Goal: Task Accomplishment & Management: Use online tool/utility

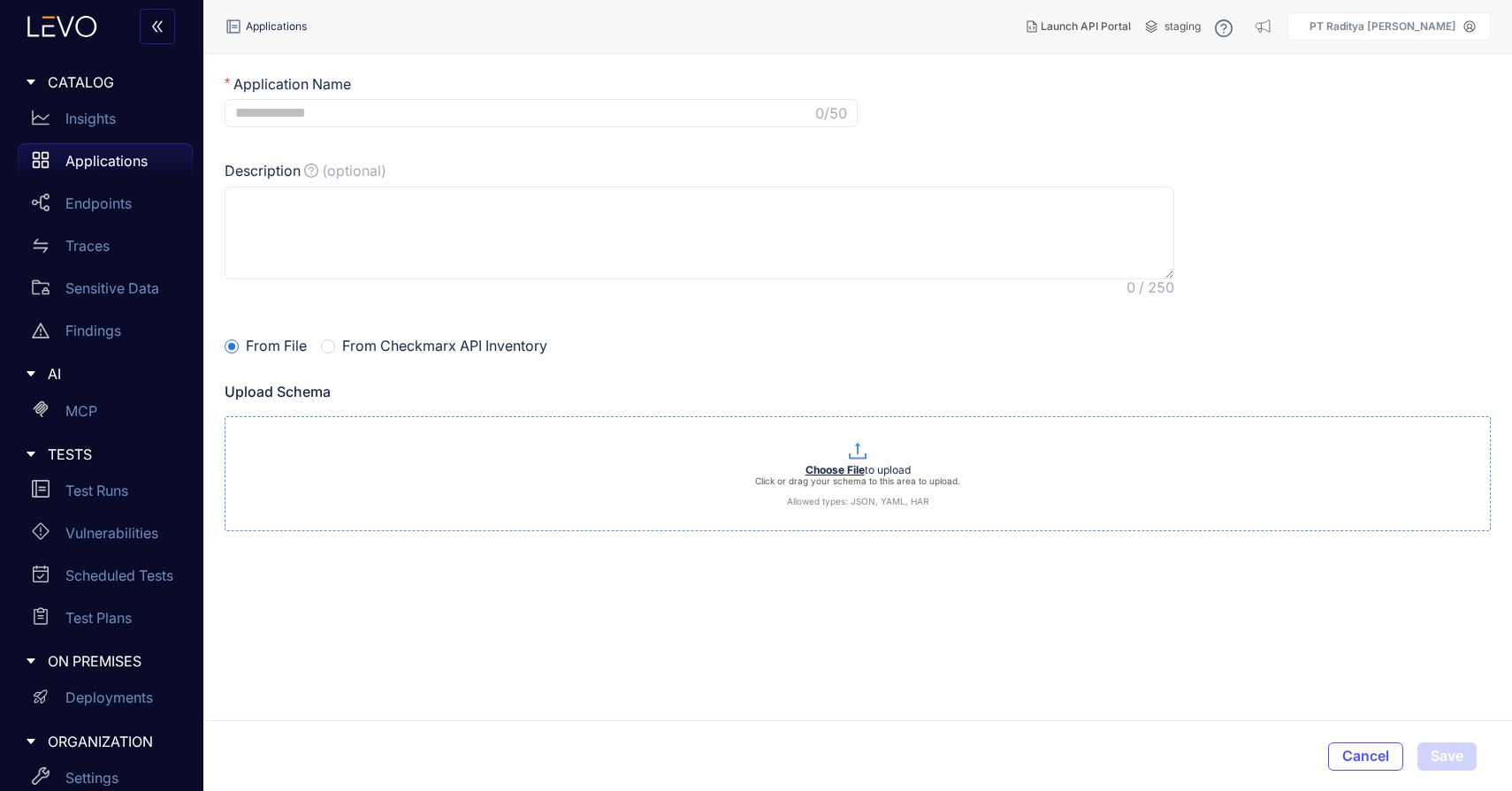
click at [784, 467] on div "Choose File to upload Click or drag your schema to this area to upload. Allowed…" at bounding box center [857, 485] width 1264 height 42
click at [1447, 570] on icon at bounding box center [1449, 573] width 17 height 13
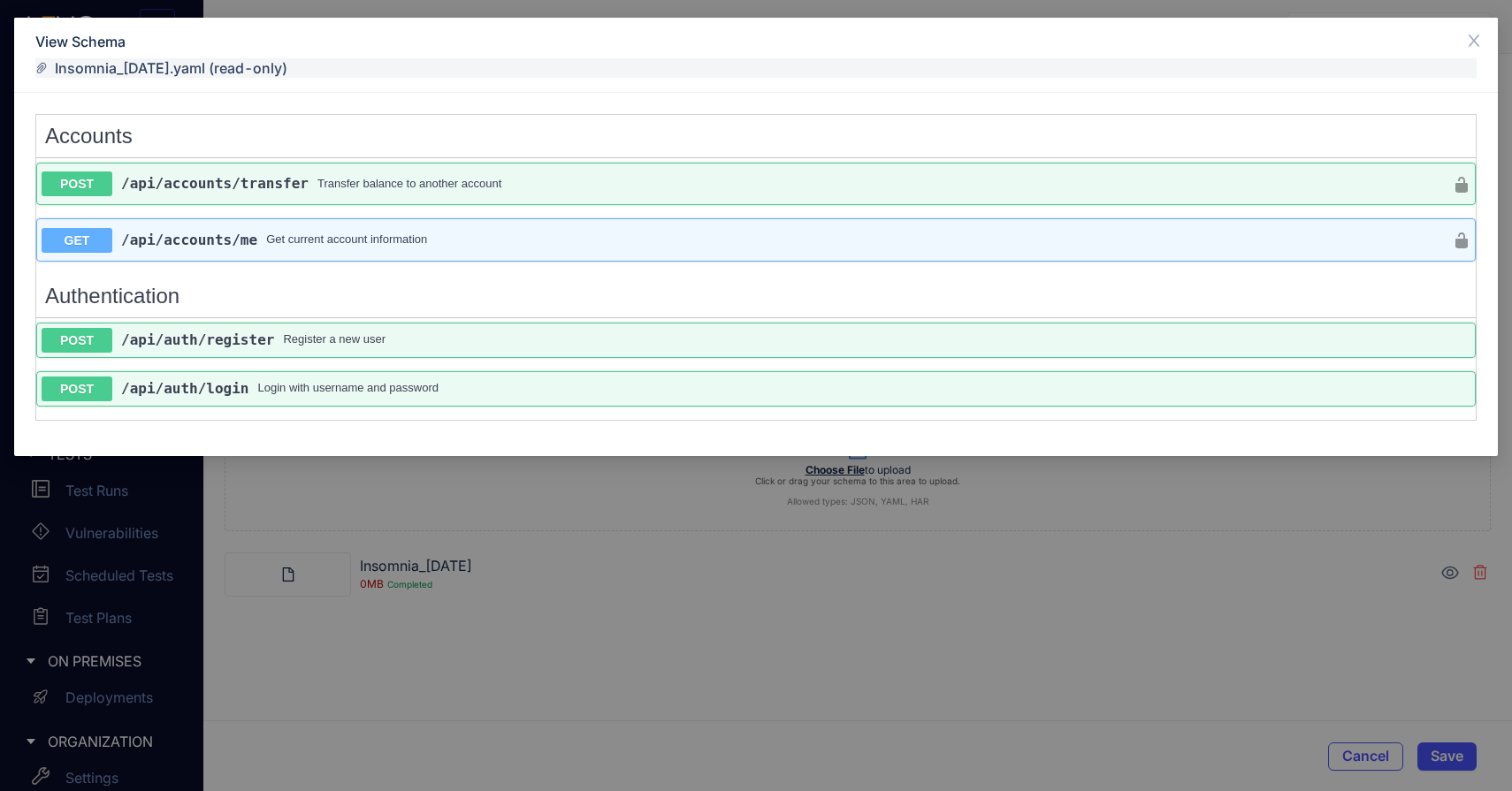
click at [1386, 495] on div "View Schema Insomnia_[DATE].yaml (read-only) Accounts POST /api /accounts /tran…" at bounding box center [756, 396] width 1512 height 791
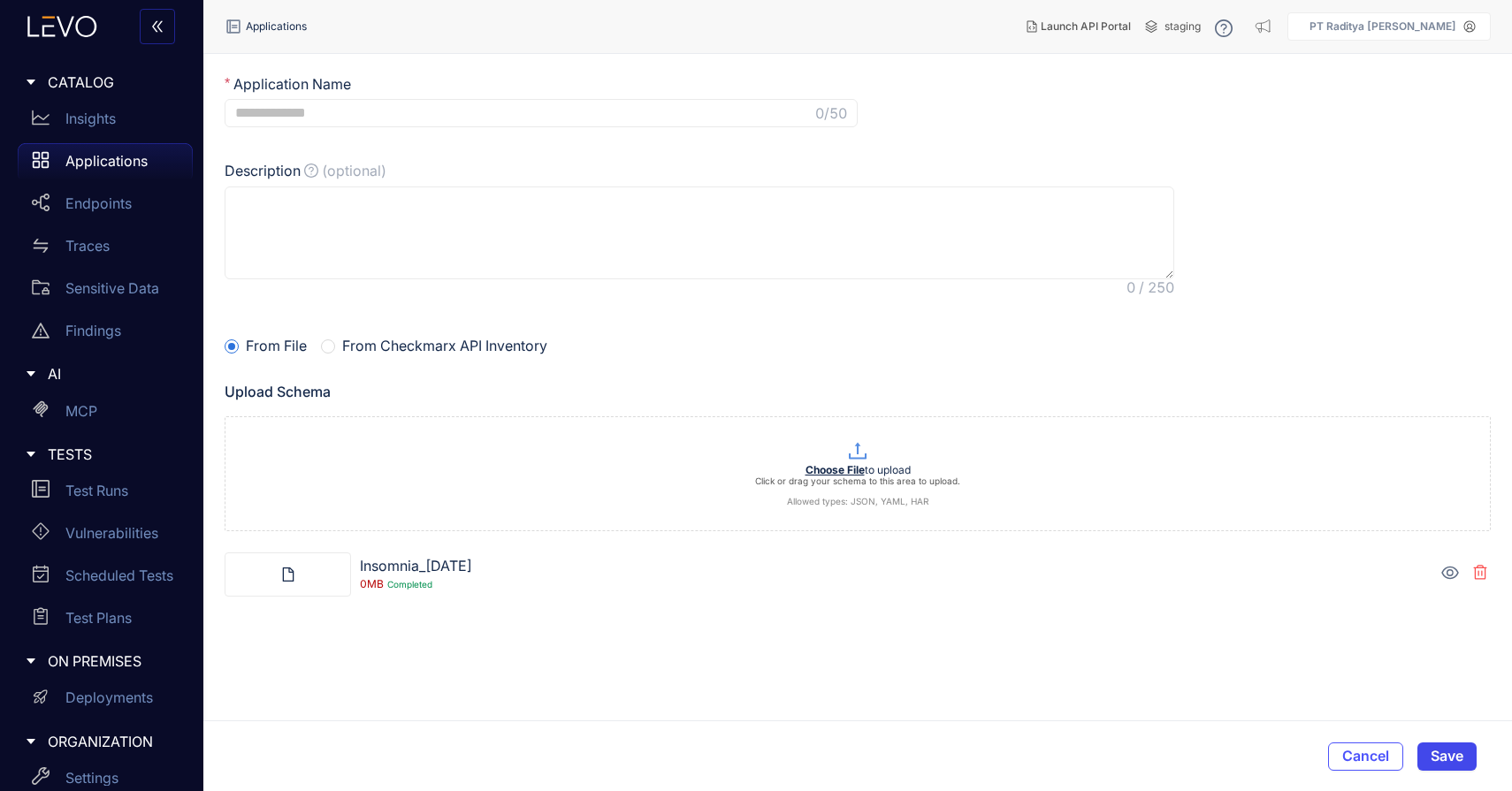
click at [1446, 763] on span "Save" at bounding box center [1447, 756] width 32 height 16
click at [573, 108] on input "Application Name" at bounding box center [523, 113] width 577 height 16
type input "**********"
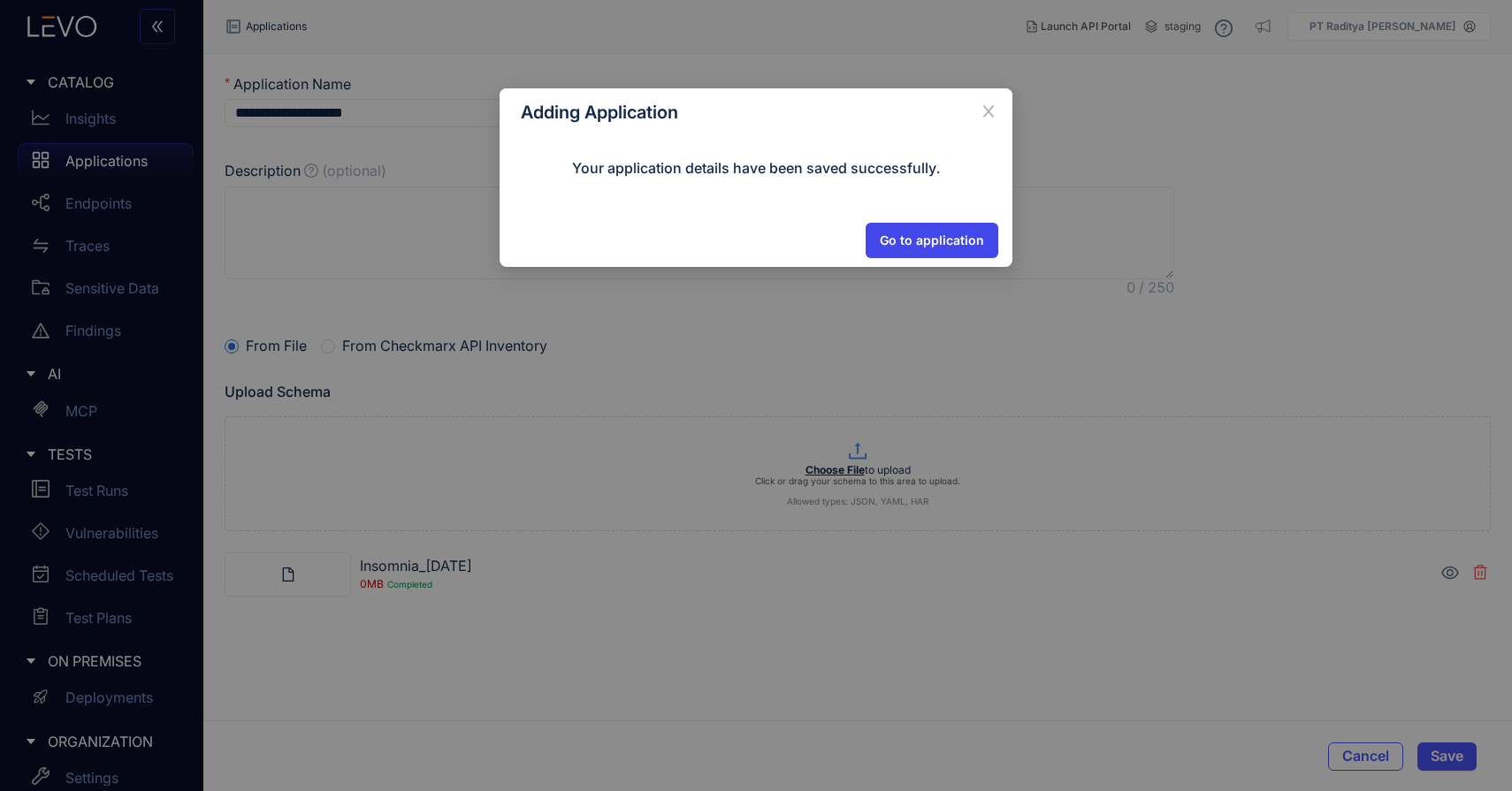
click at [949, 239] on span "Go to application" at bounding box center [932, 240] width 104 height 14
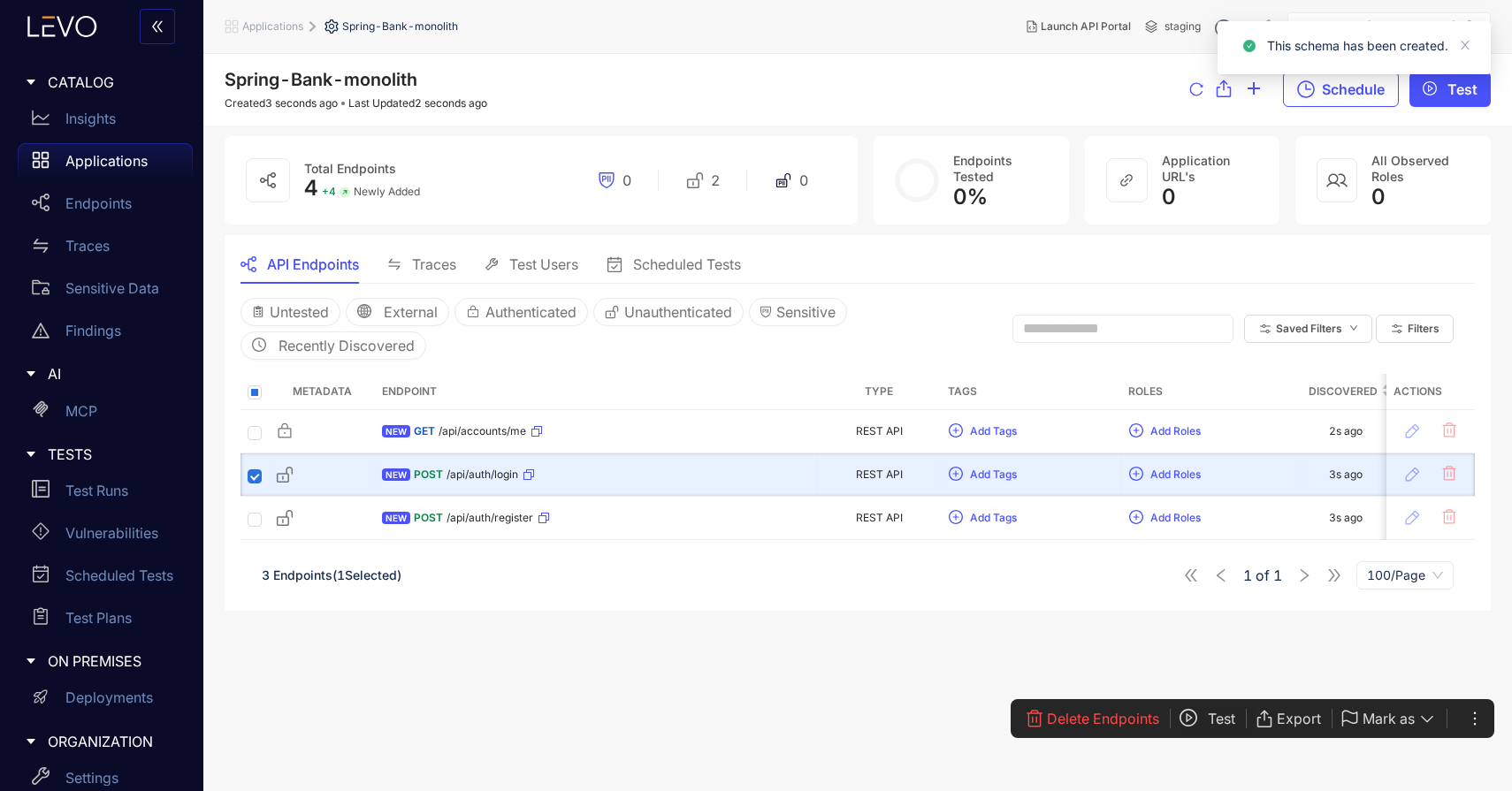
click at [1221, 717] on span "Test" at bounding box center [1221, 719] width 28 height 16
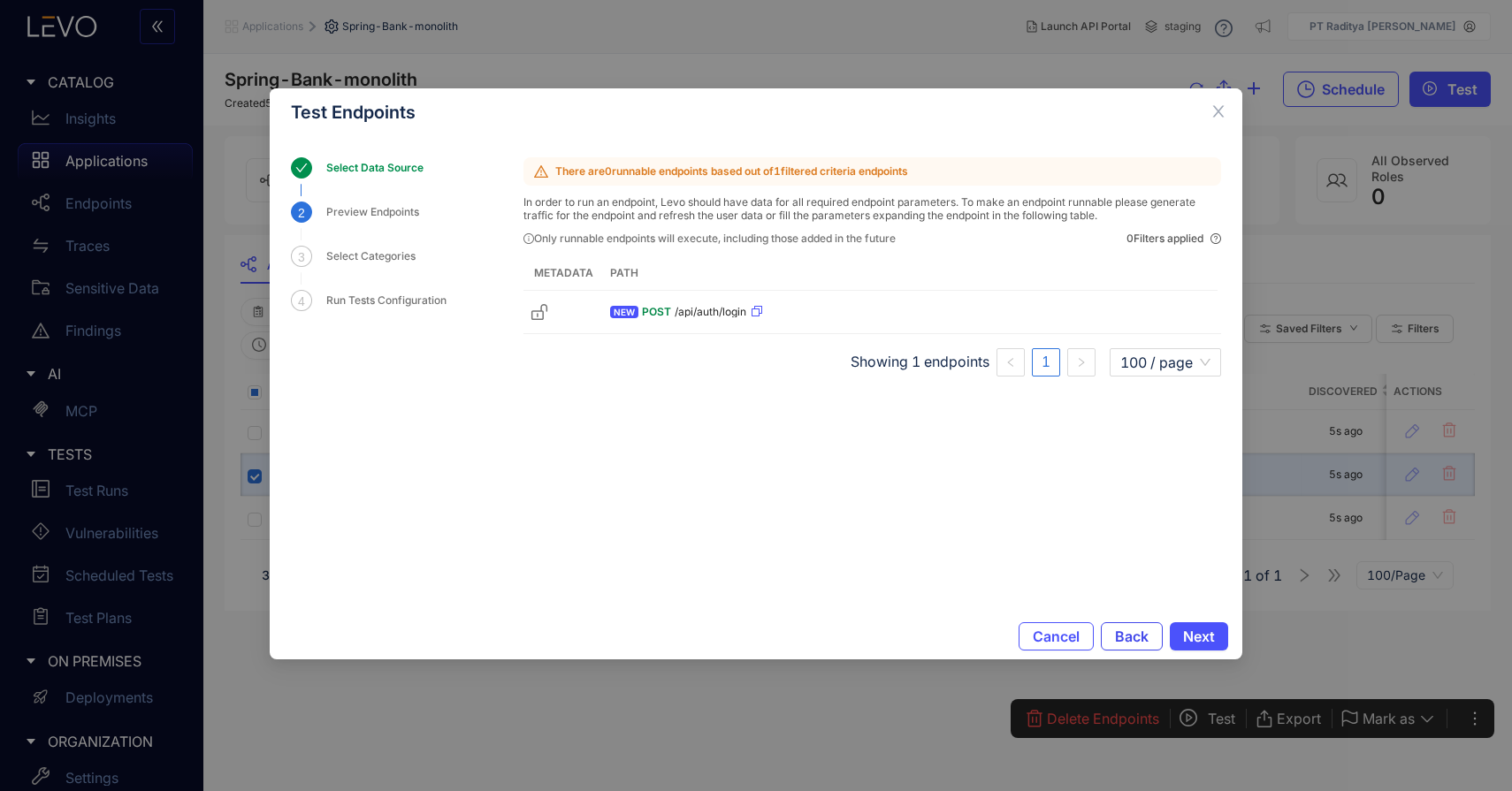
click at [1146, 629] on span "Back" at bounding box center [1131, 637] width 33 height 16
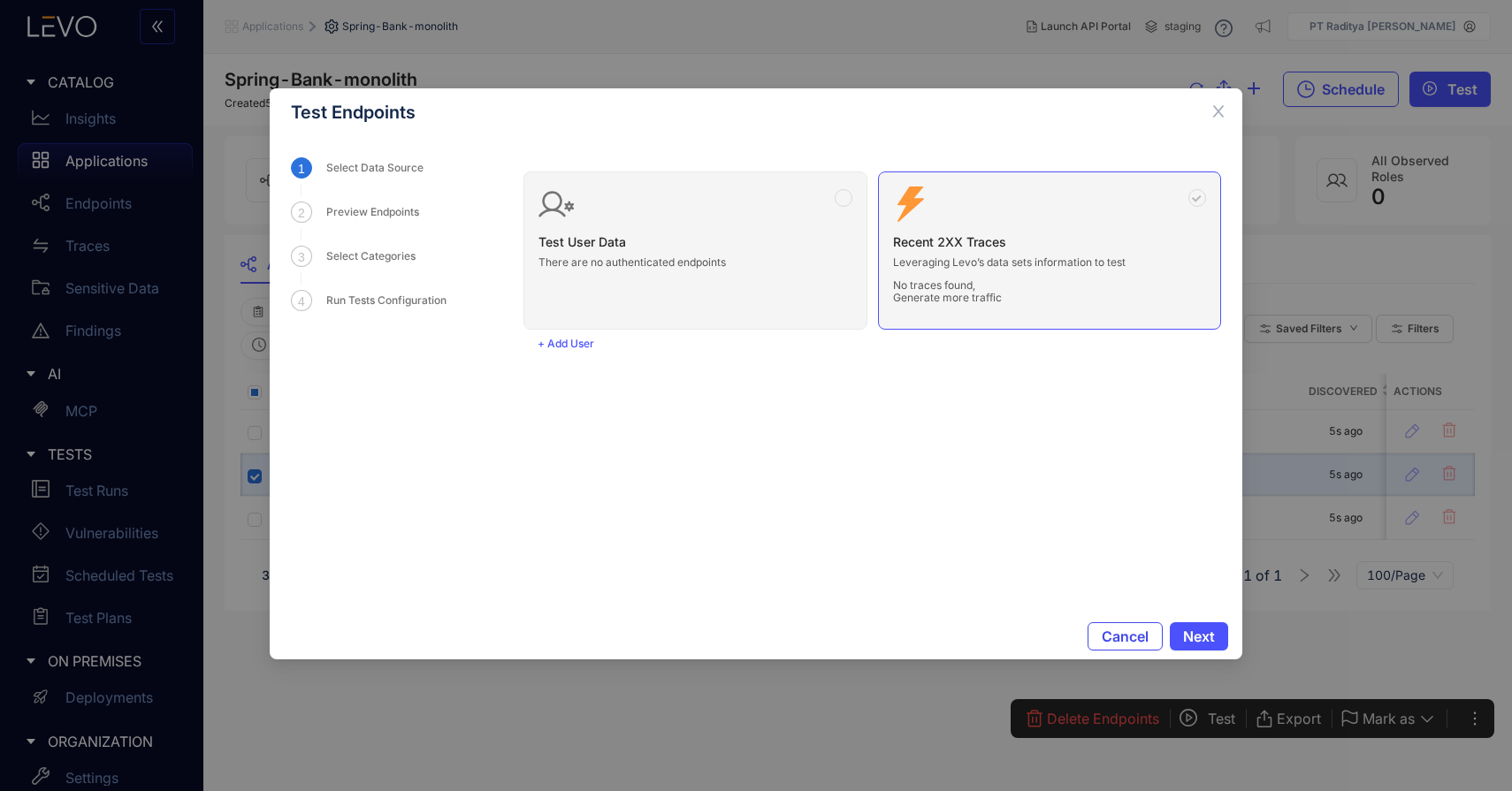
click at [1115, 642] on span "Cancel" at bounding box center [1125, 637] width 47 height 16
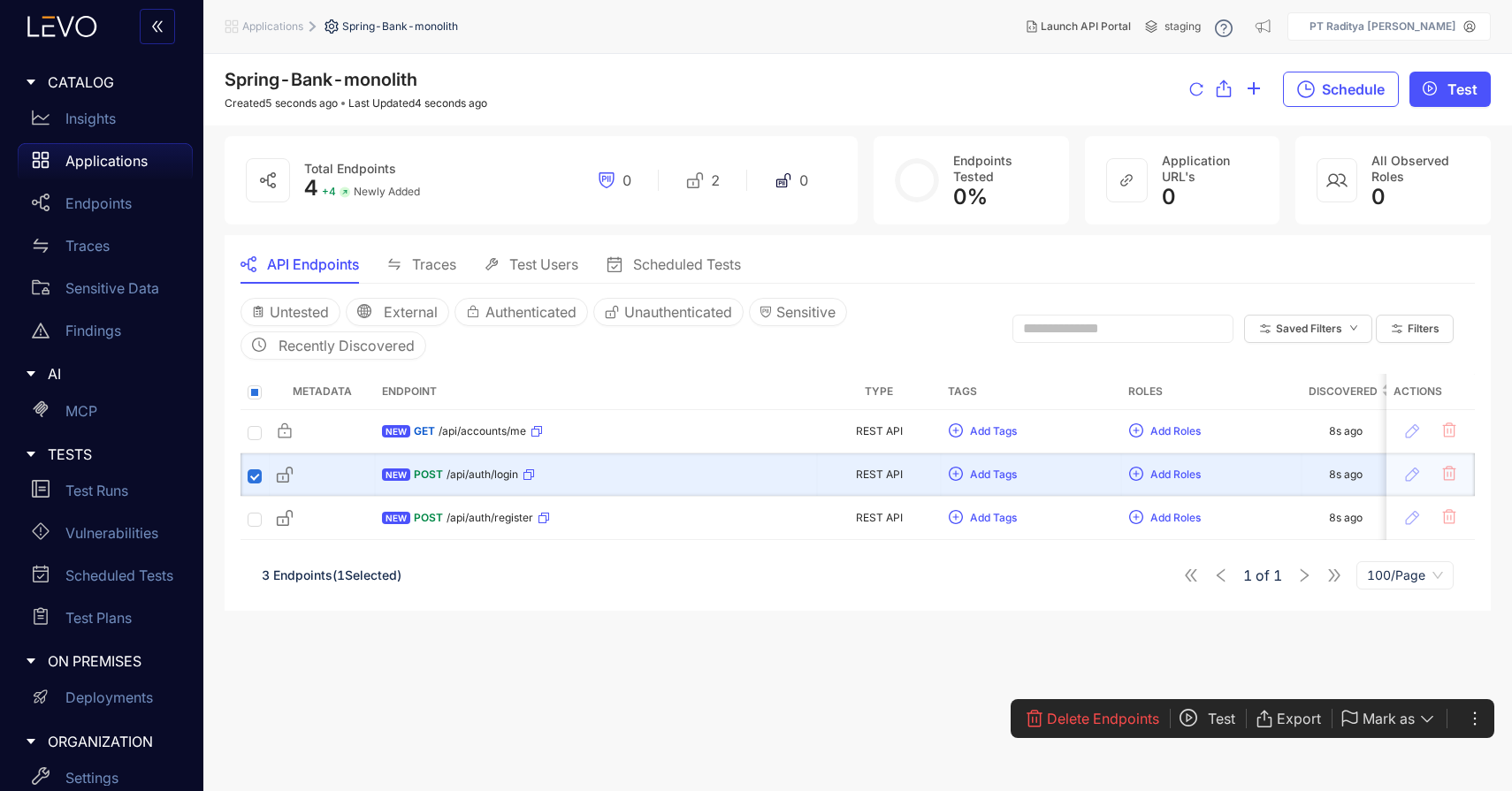
click at [720, 465] on div "NEW POST /api/auth/login" at bounding box center [595, 475] width 428 height 29
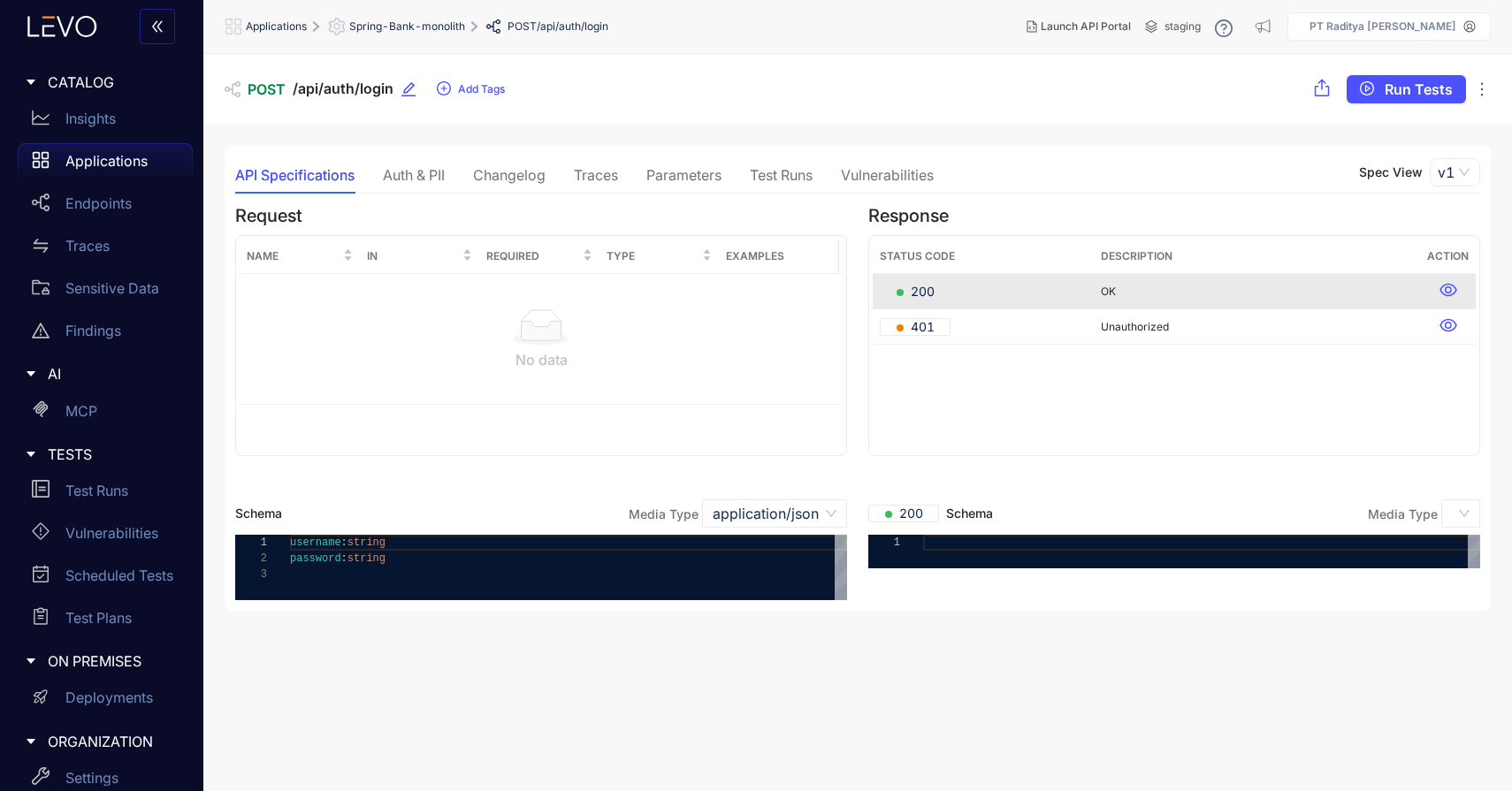
click at [686, 165] on div "Parameters" at bounding box center [684, 174] width 75 height 37
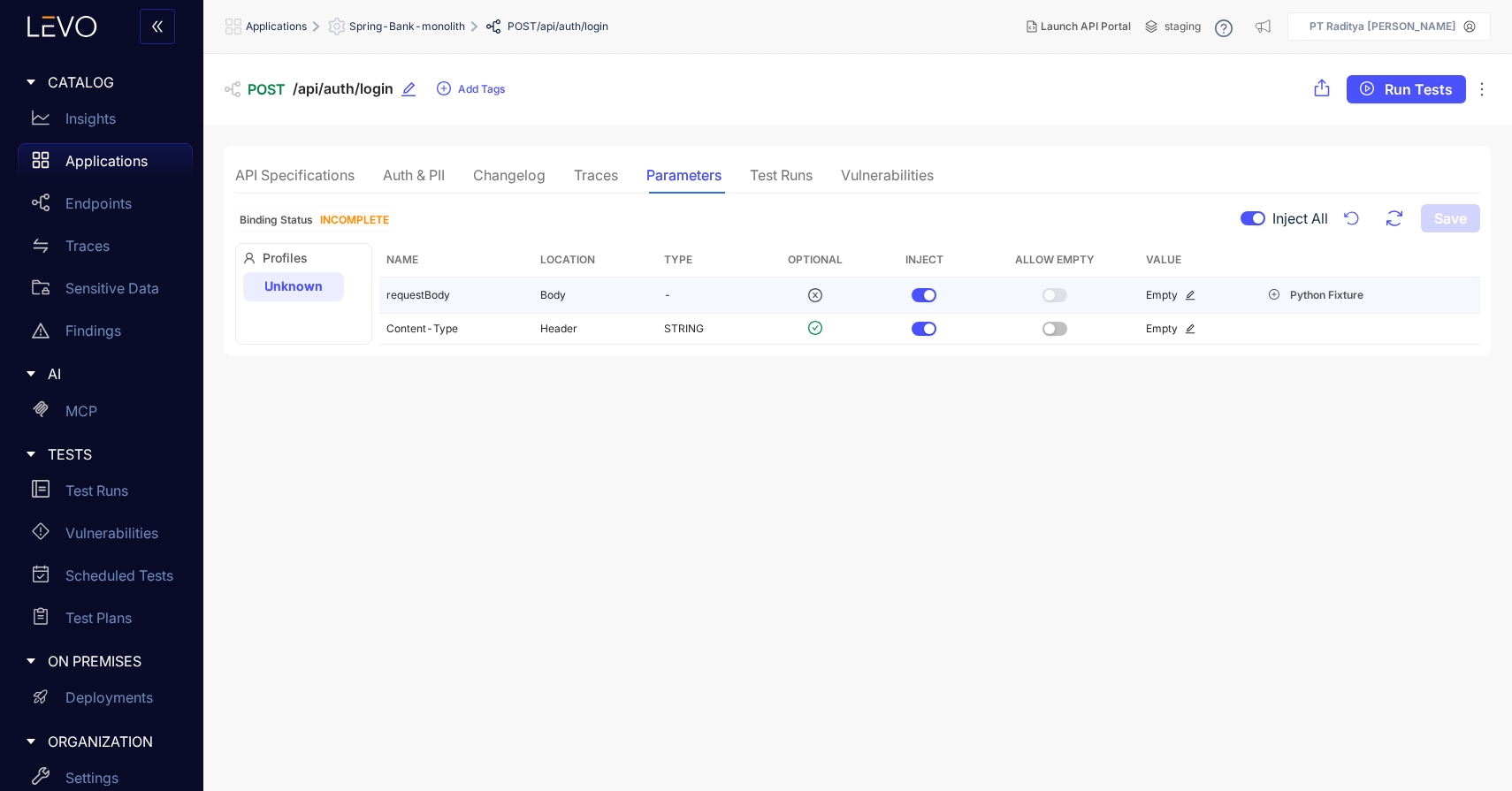
click at [1185, 291] on icon "edit" at bounding box center [1190, 295] width 11 height 11
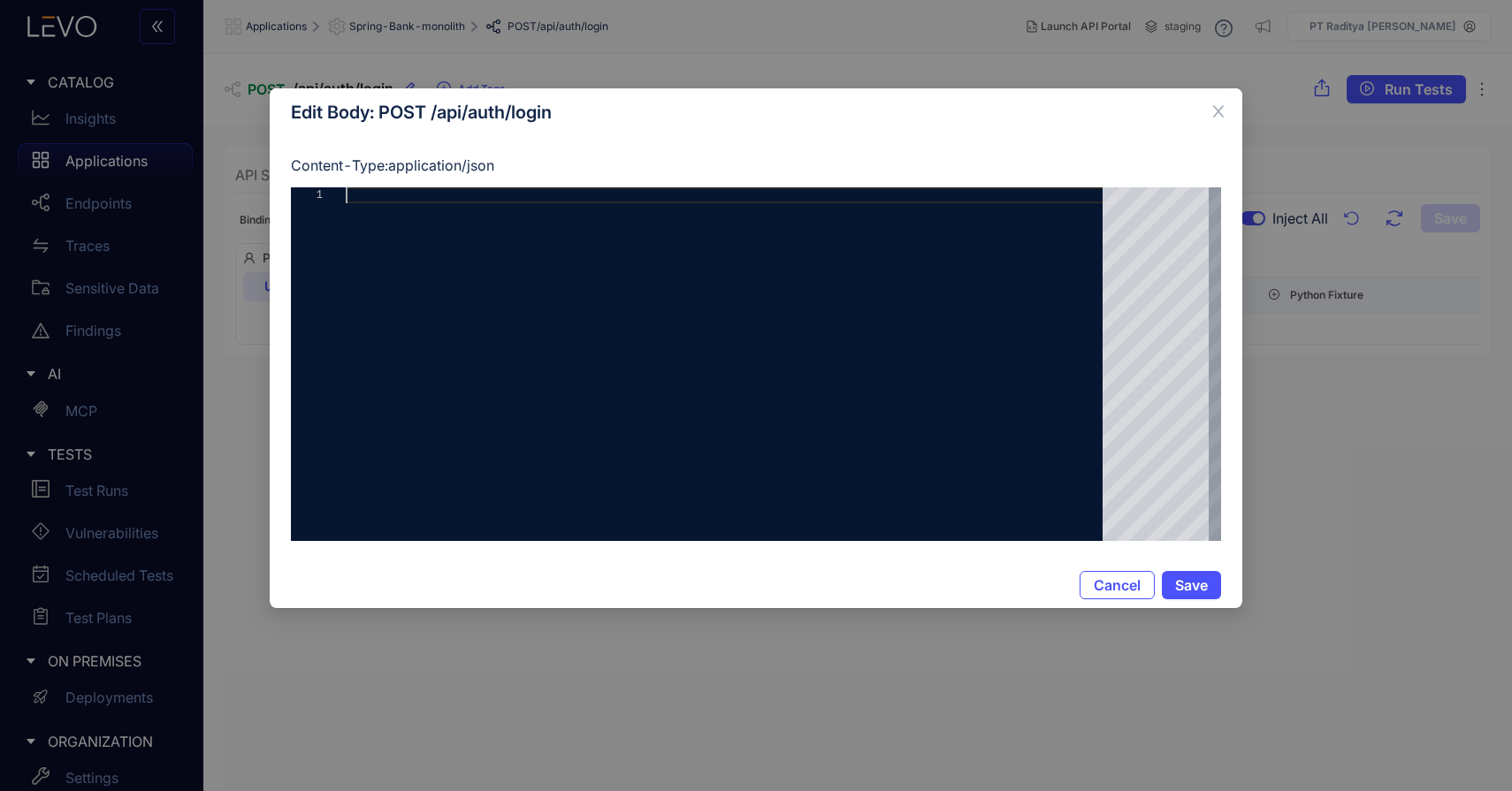
click at [980, 385] on div at bounding box center [730, 364] width 769 height 353
paste textarea "**********"
type textarea "**********"
click at [1191, 587] on span "Save" at bounding box center [1191, 586] width 32 height 16
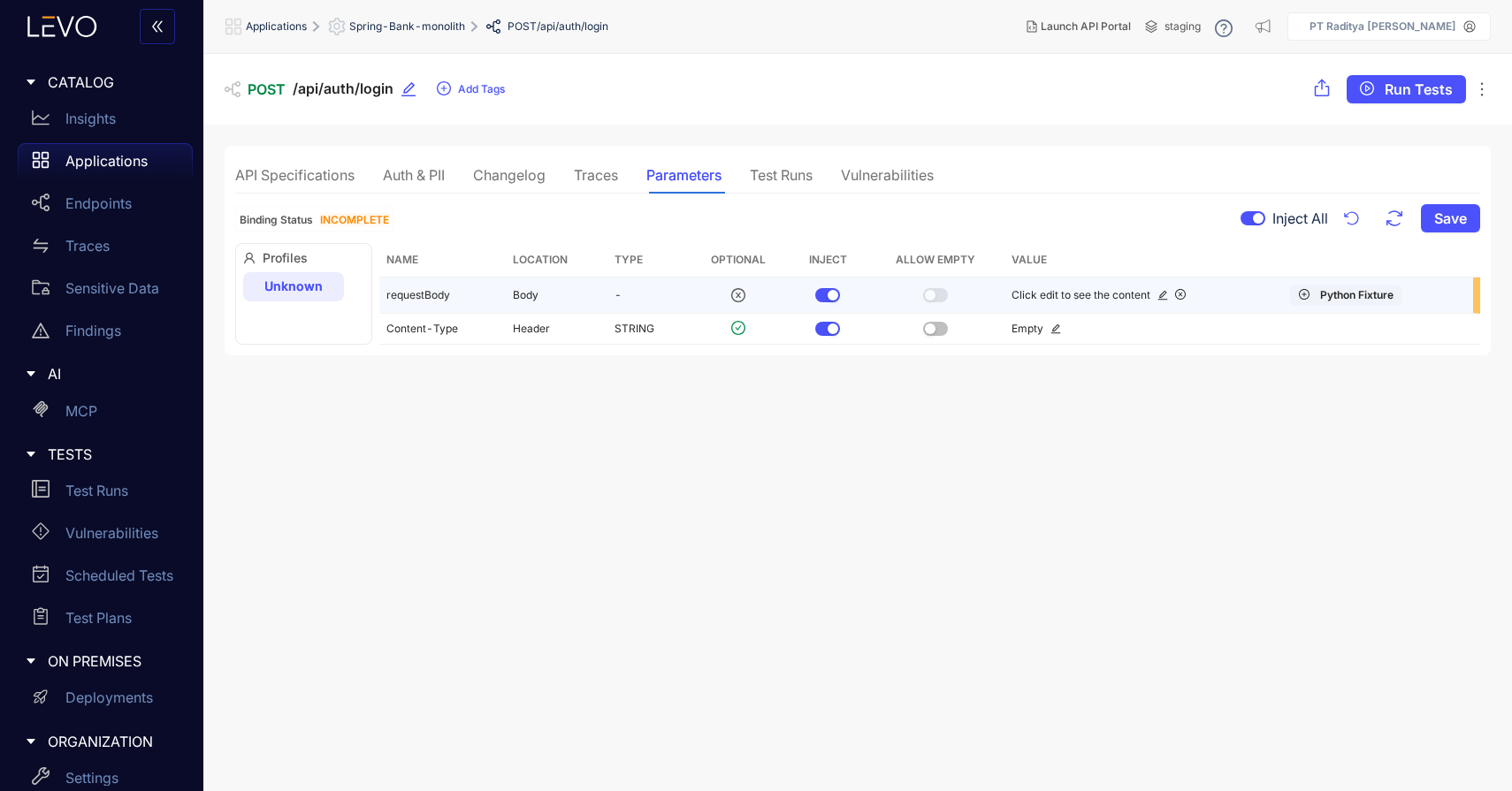
click at [1299, 298] on icon "plus-circle" at bounding box center [1304, 294] width 11 height 11
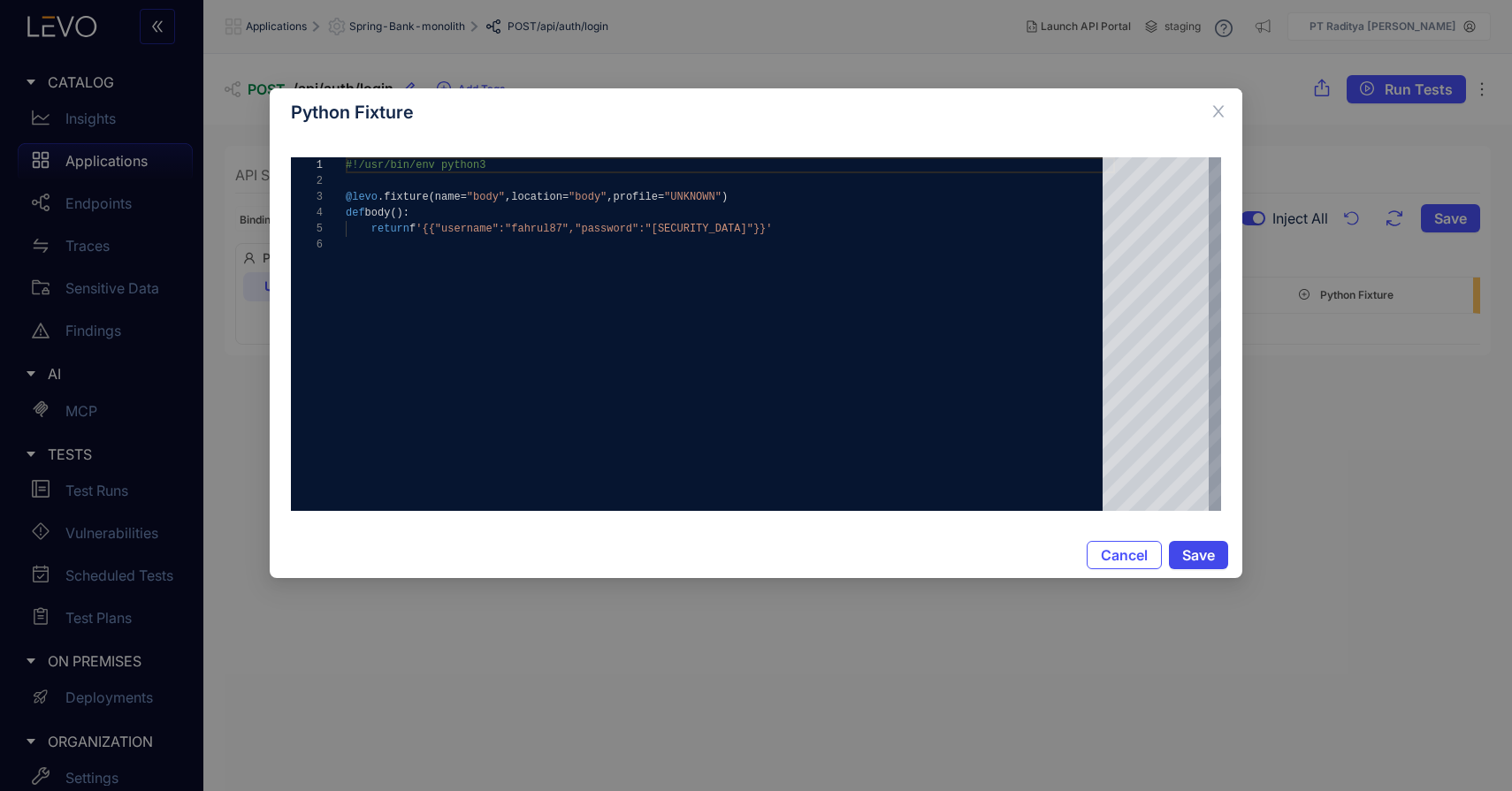
click at [1201, 561] on span "Save" at bounding box center [1198, 555] width 32 height 16
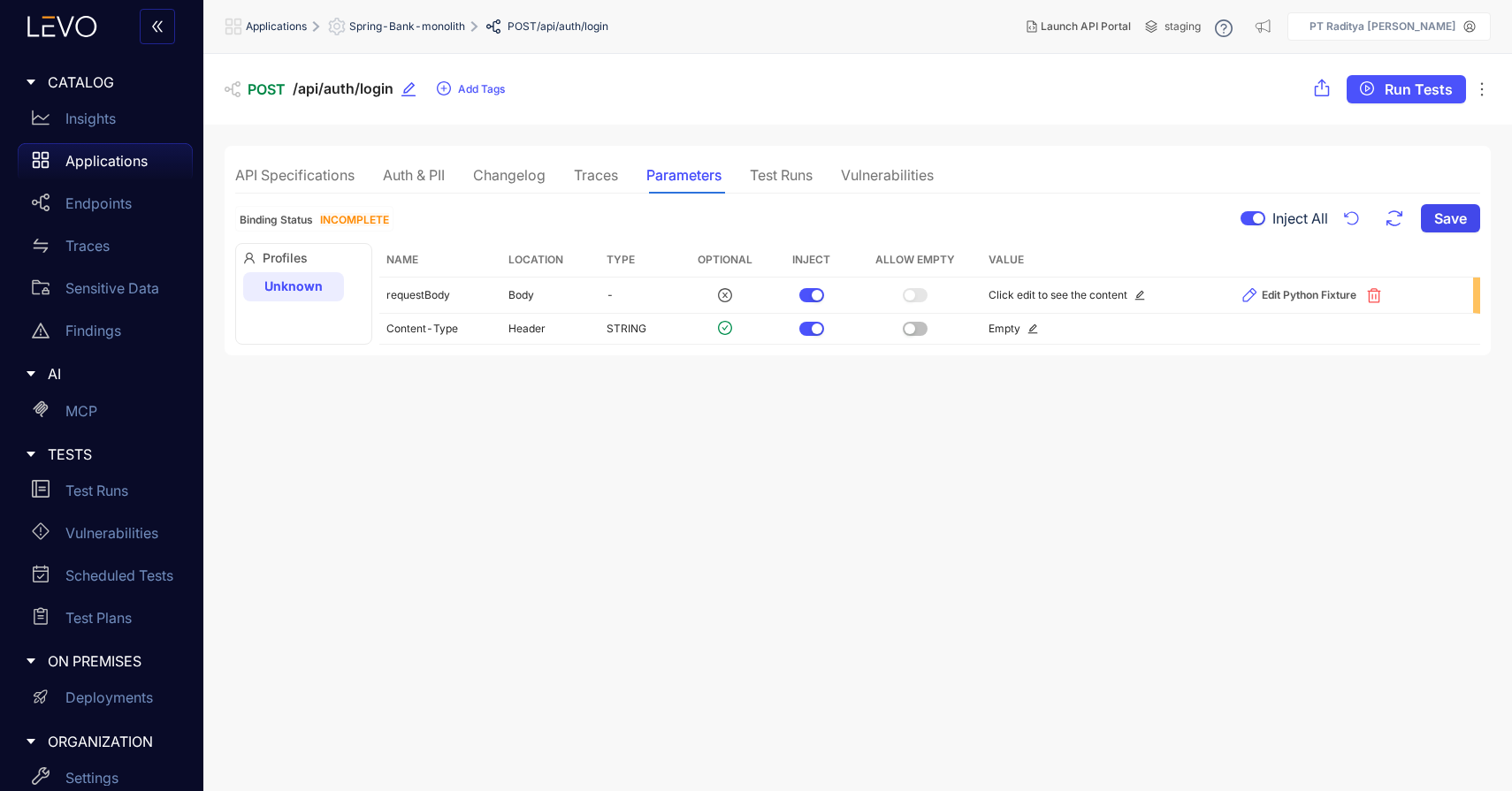
click at [1446, 219] on span "Save" at bounding box center [1450, 219] width 32 height 16
click at [1429, 87] on span "Run Tests" at bounding box center [1419, 90] width 68 height 16
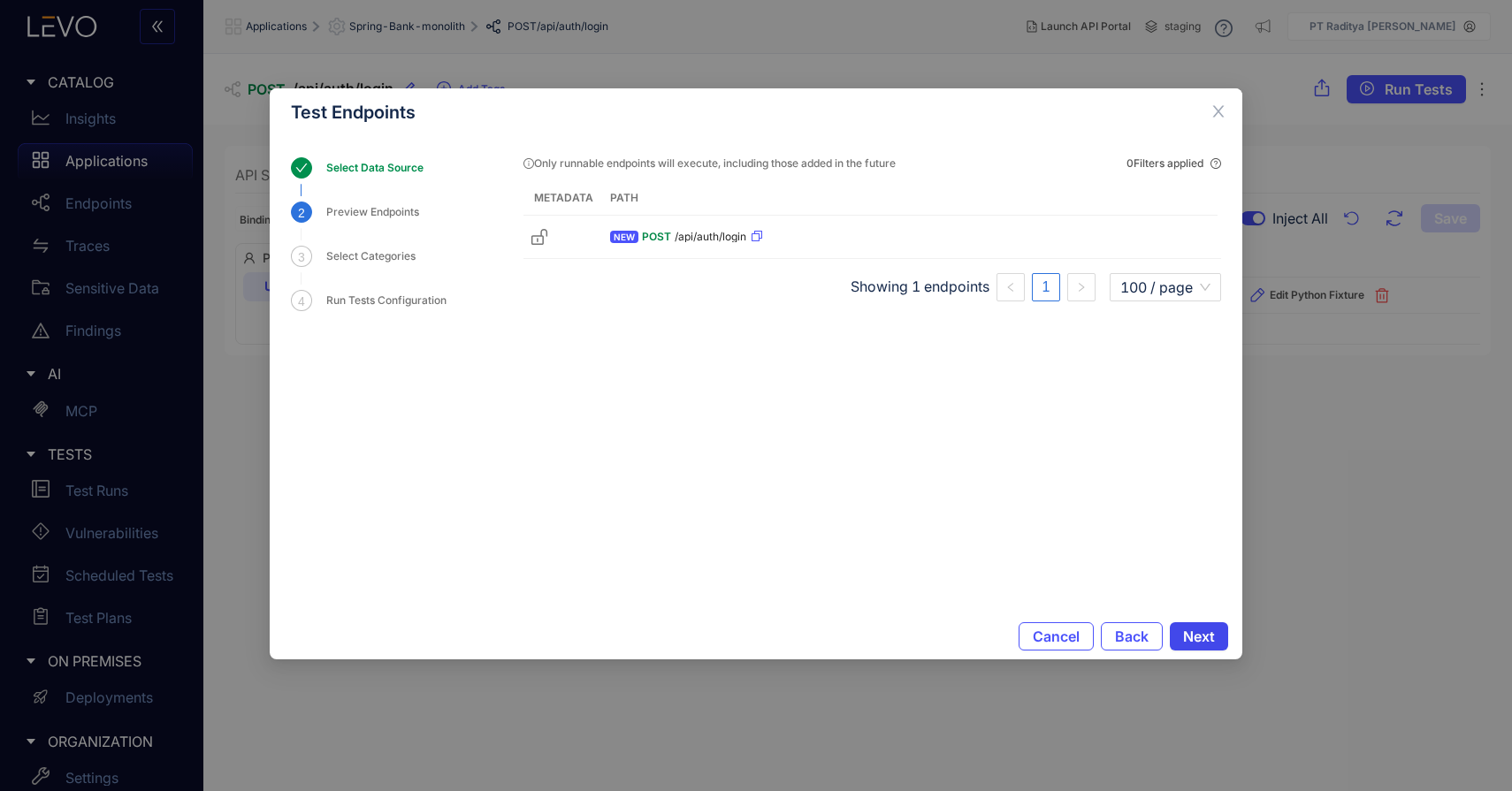
click at [1198, 632] on span "Next" at bounding box center [1198, 637] width 31 height 16
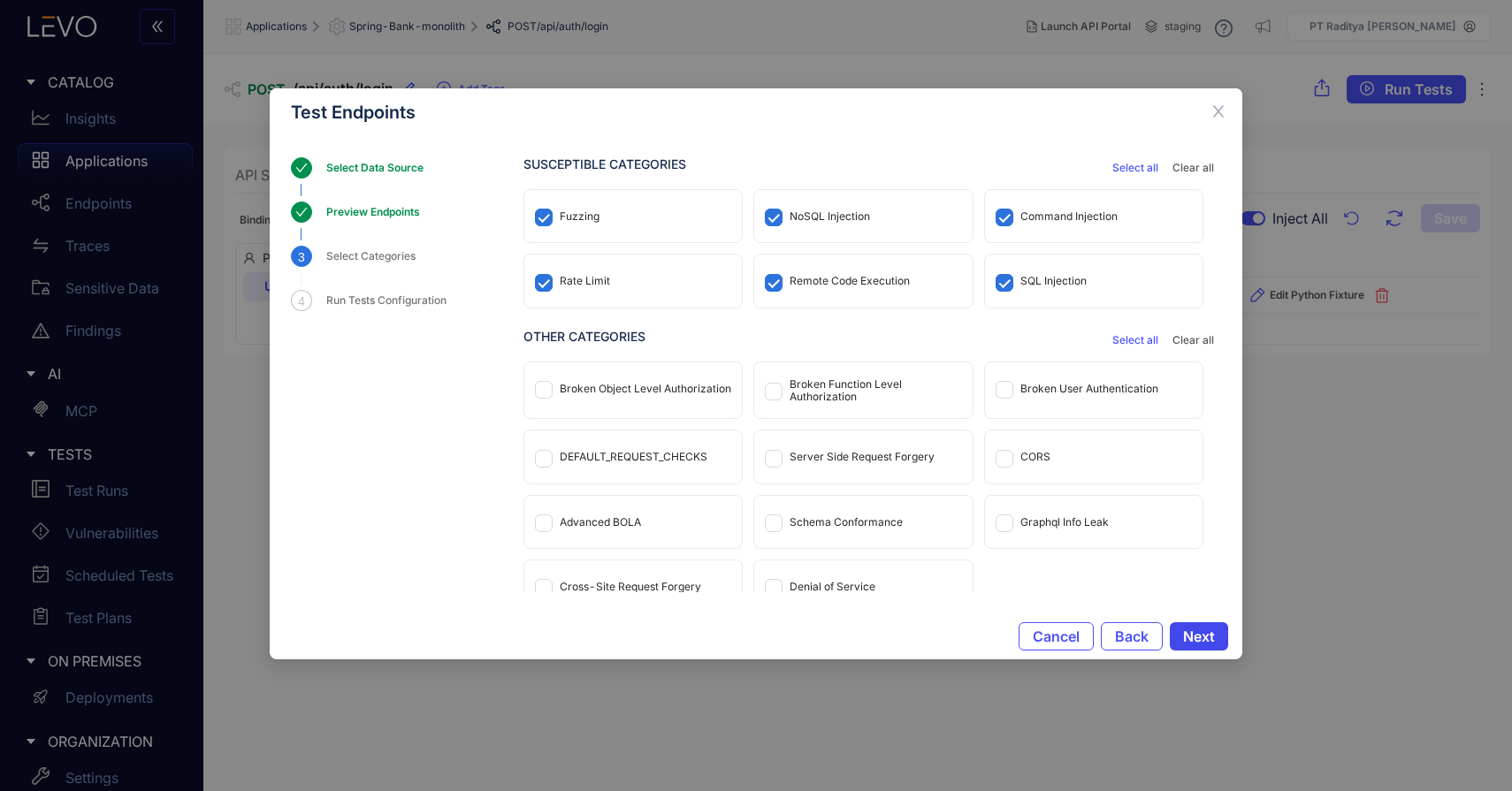
click at [1212, 634] on span "Next" at bounding box center [1198, 637] width 31 height 16
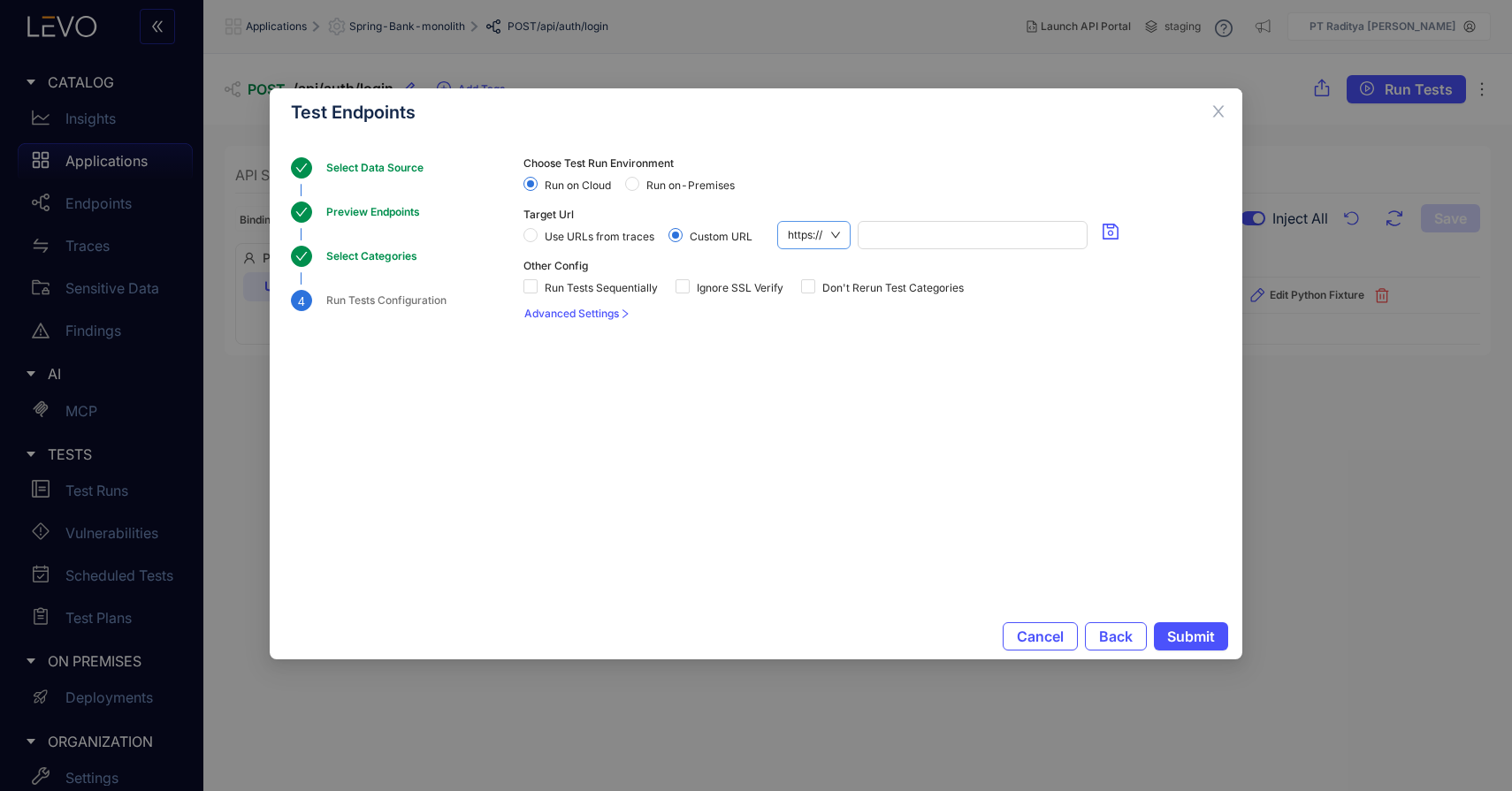
click at [824, 244] on span "https://" at bounding box center [813, 235] width 52 height 27
click at [819, 305] on div "http://" at bounding box center [814, 295] width 75 height 29
click at [692, 181] on span "Run on-Premises" at bounding box center [691, 186] width 102 height 13
click at [887, 239] on input "search" at bounding box center [969, 235] width 214 height 27
type input "**********"
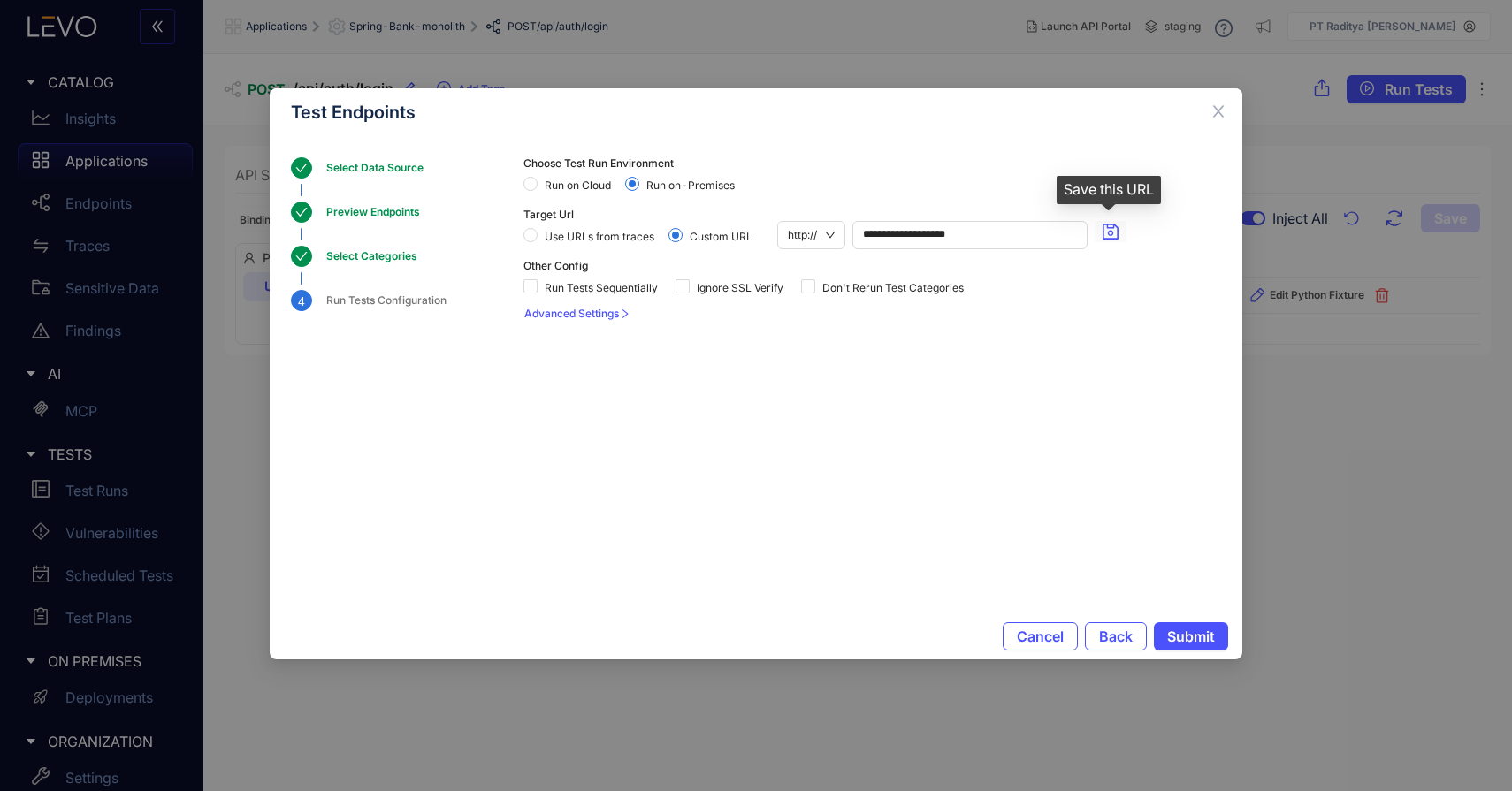
click at [1106, 237] on icon "save" at bounding box center [1110, 231] width 18 height 18
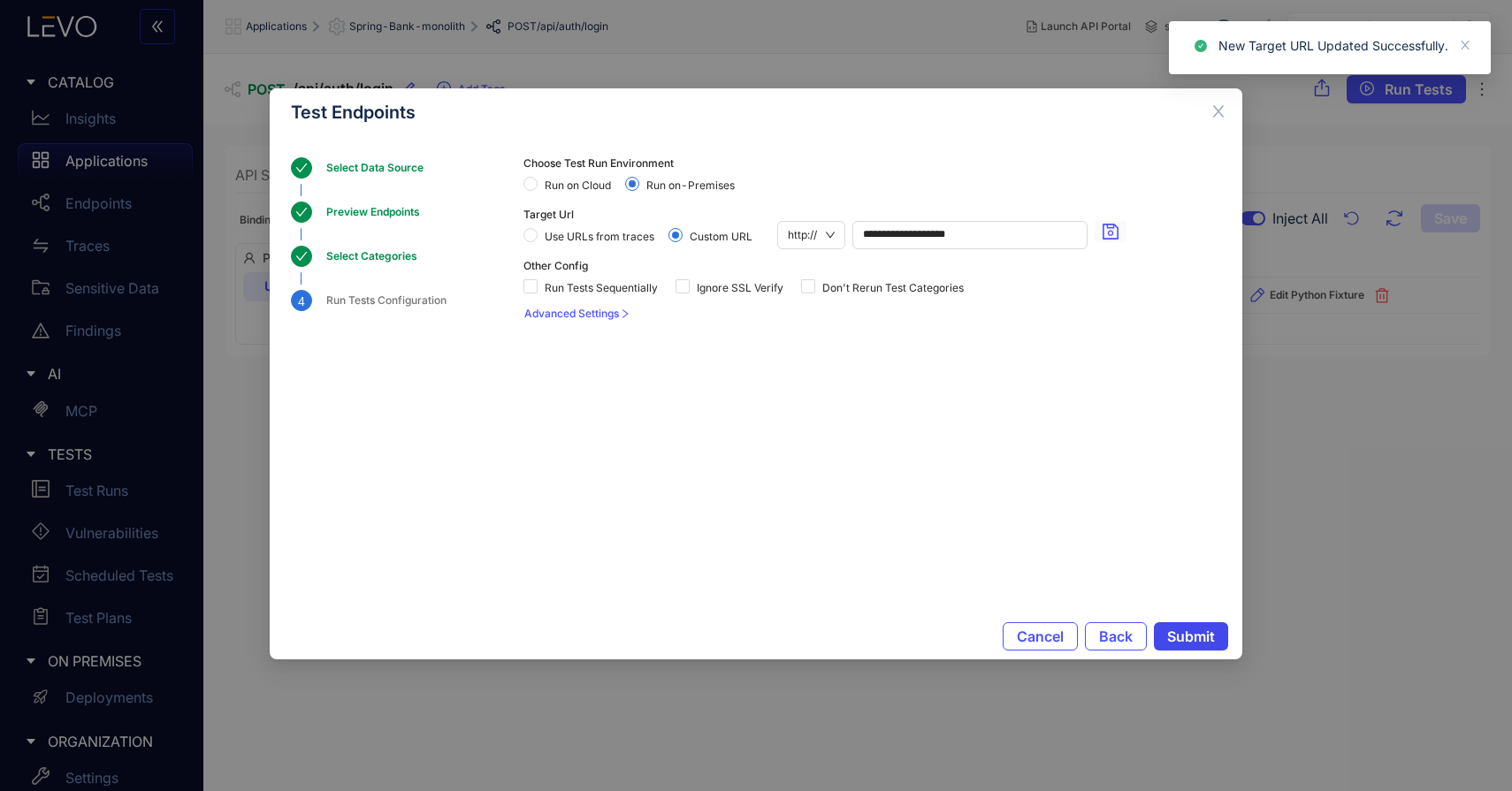
click at [1183, 639] on span "Submit" at bounding box center [1190, 637] width 48 height 16
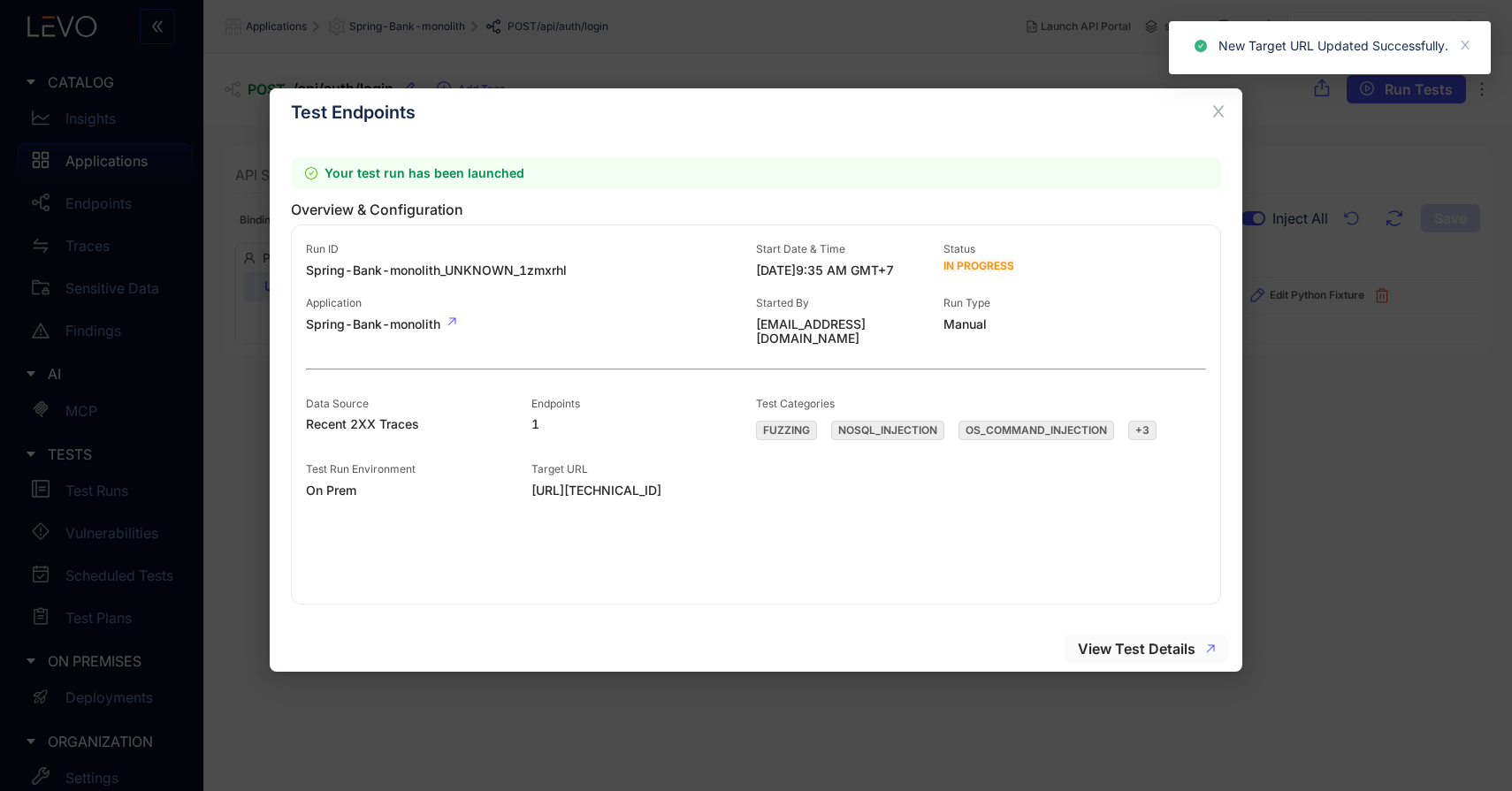
click at [1113, 644] on span "View Test Details" at bounding box center [1136, 649] width 117 height 16
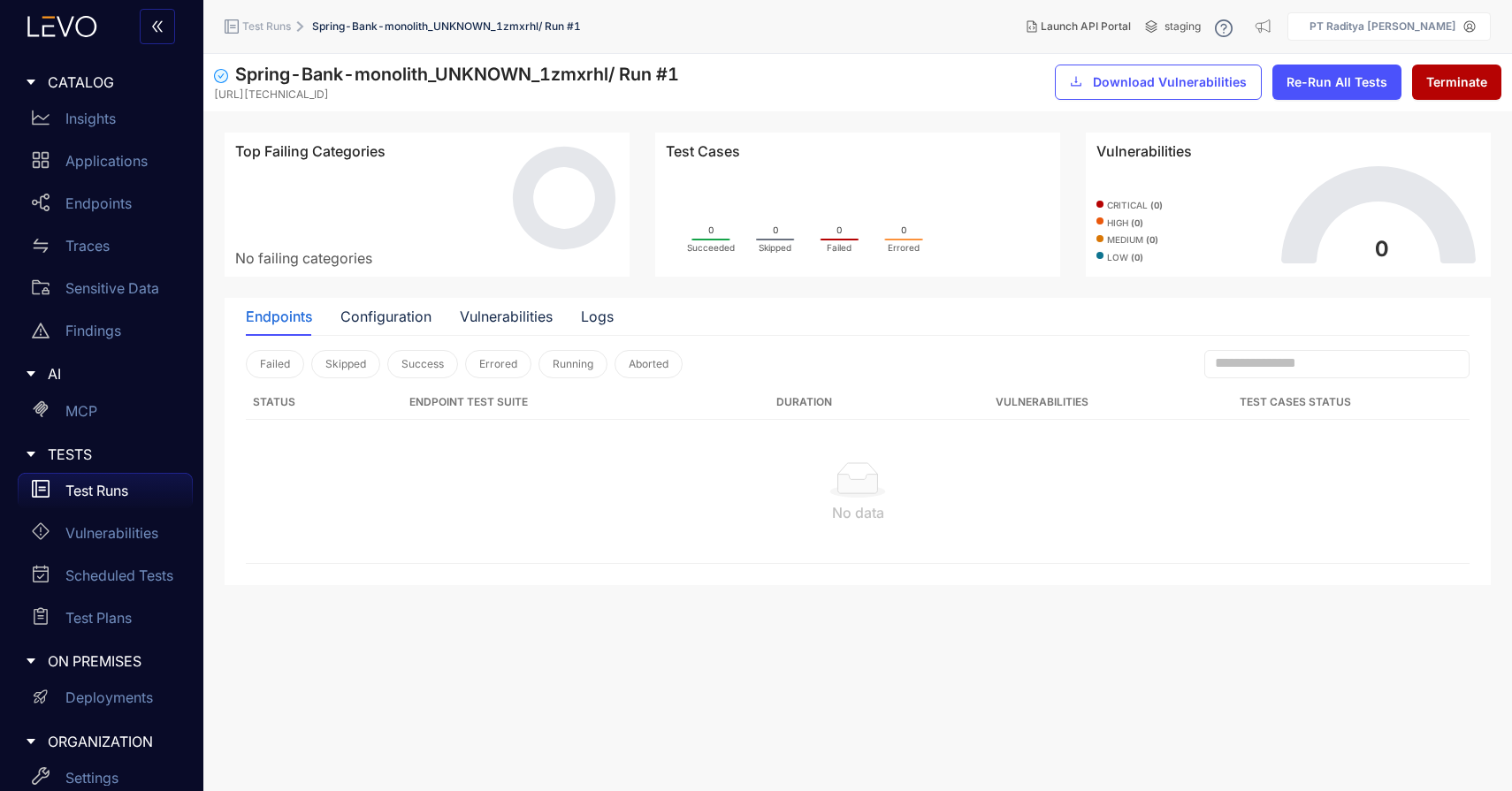
click at [113, 494] on p "Test Runs" at bounding box center [97, 491] width 63 height 16
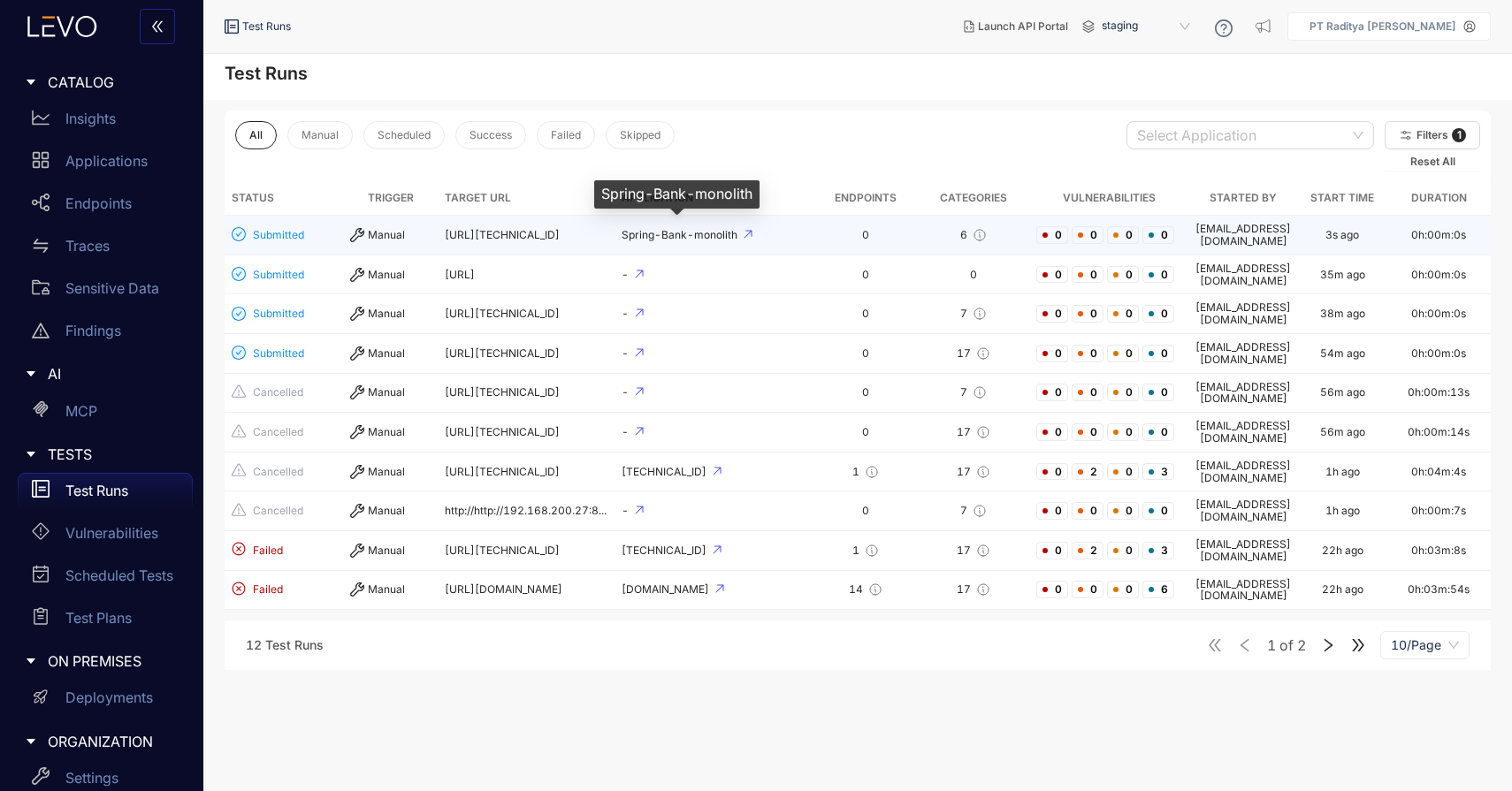
click at [621, 235] on span "Spring-Bank-monolith" at bounding box center [681, 234] width 118 height 13
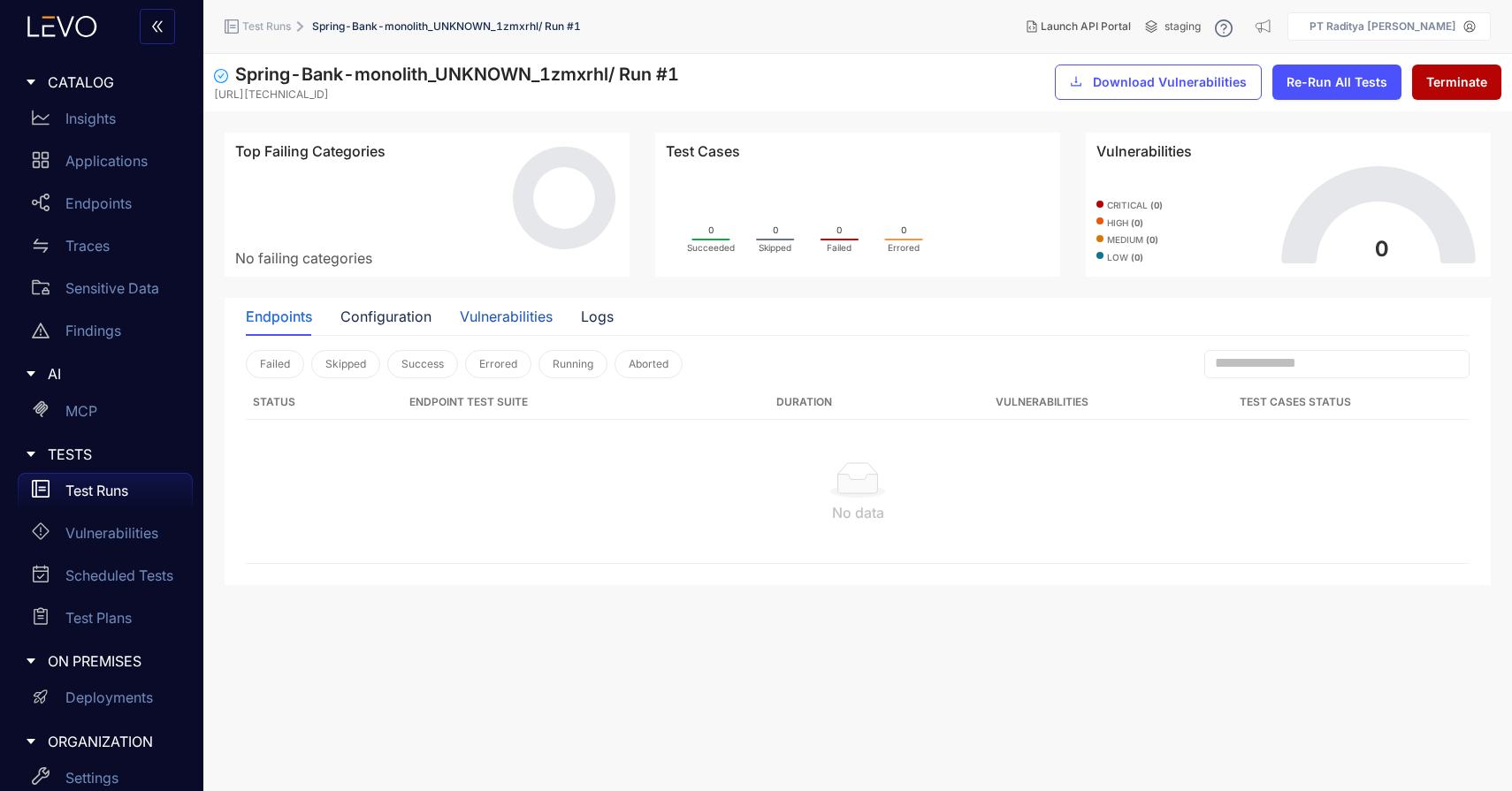
click at [530, 321] on div "Vulnerabilities" at bounding box center [507, 317] width 93 height 16
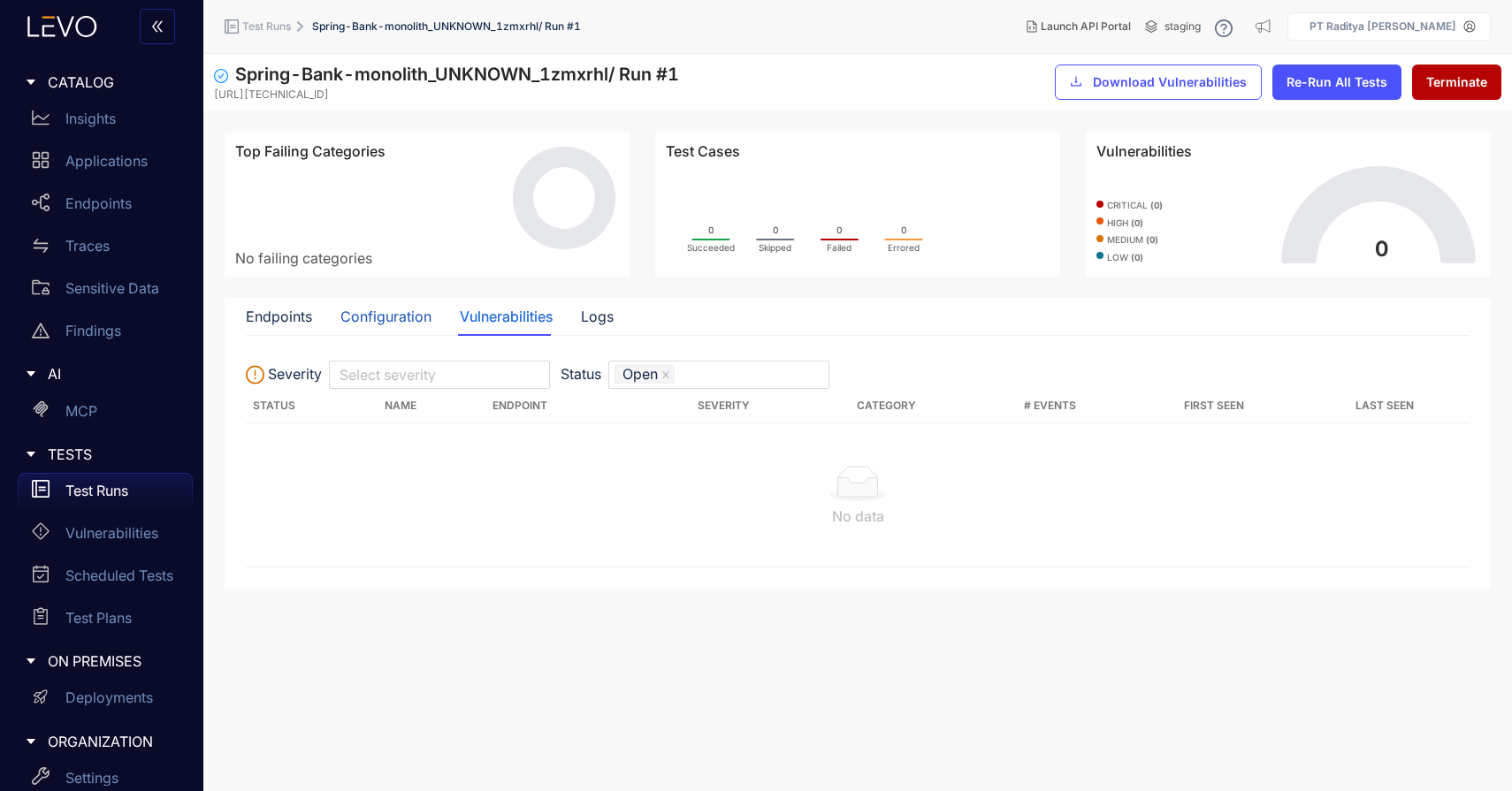
click at [405, 311] on div "Configuration" at bounding box center [387, 317] width 91 height 16
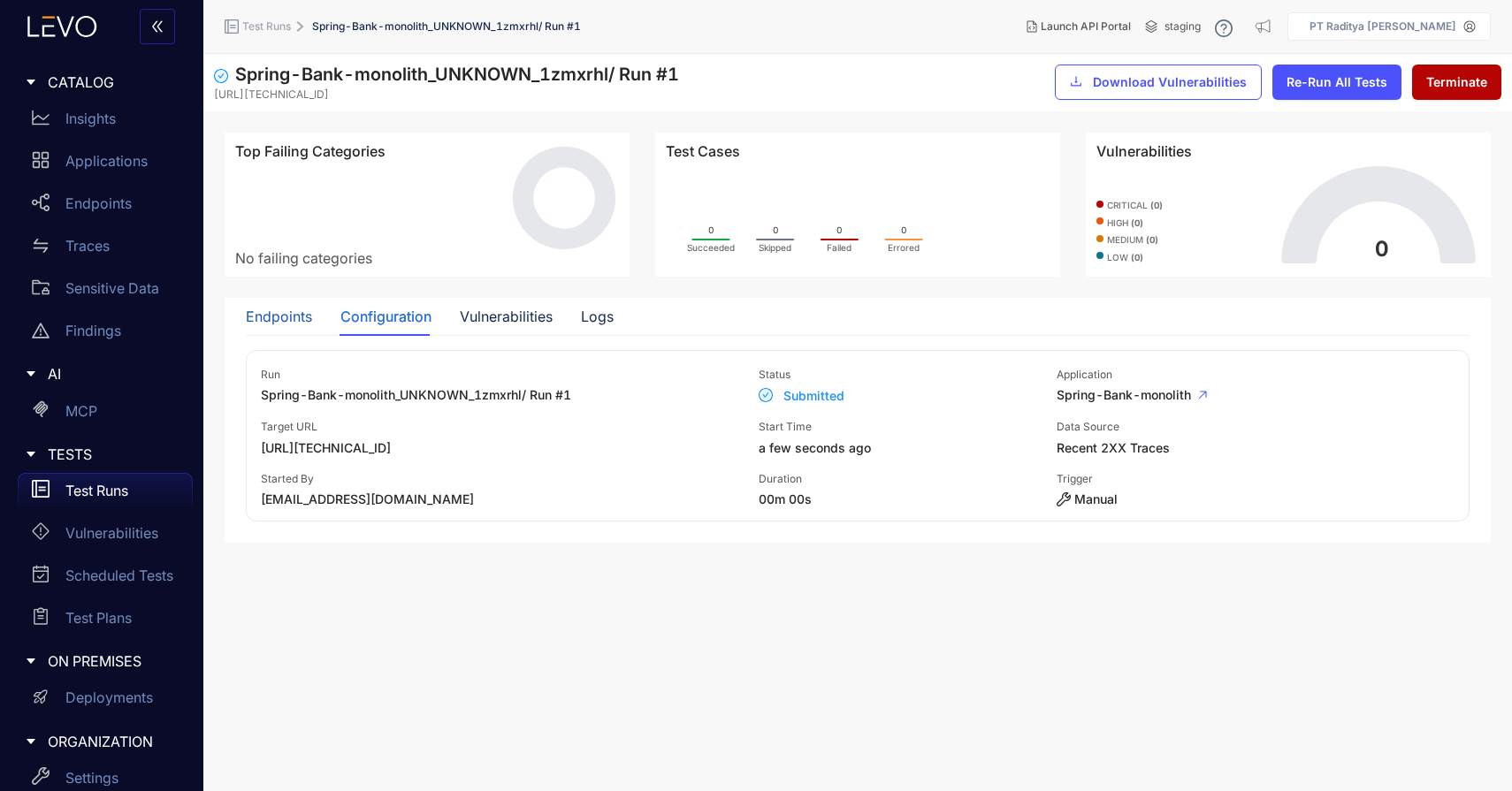
click at [274, 316] on div "Endpoints" at bounding box center [279, 317] width 66 height 16
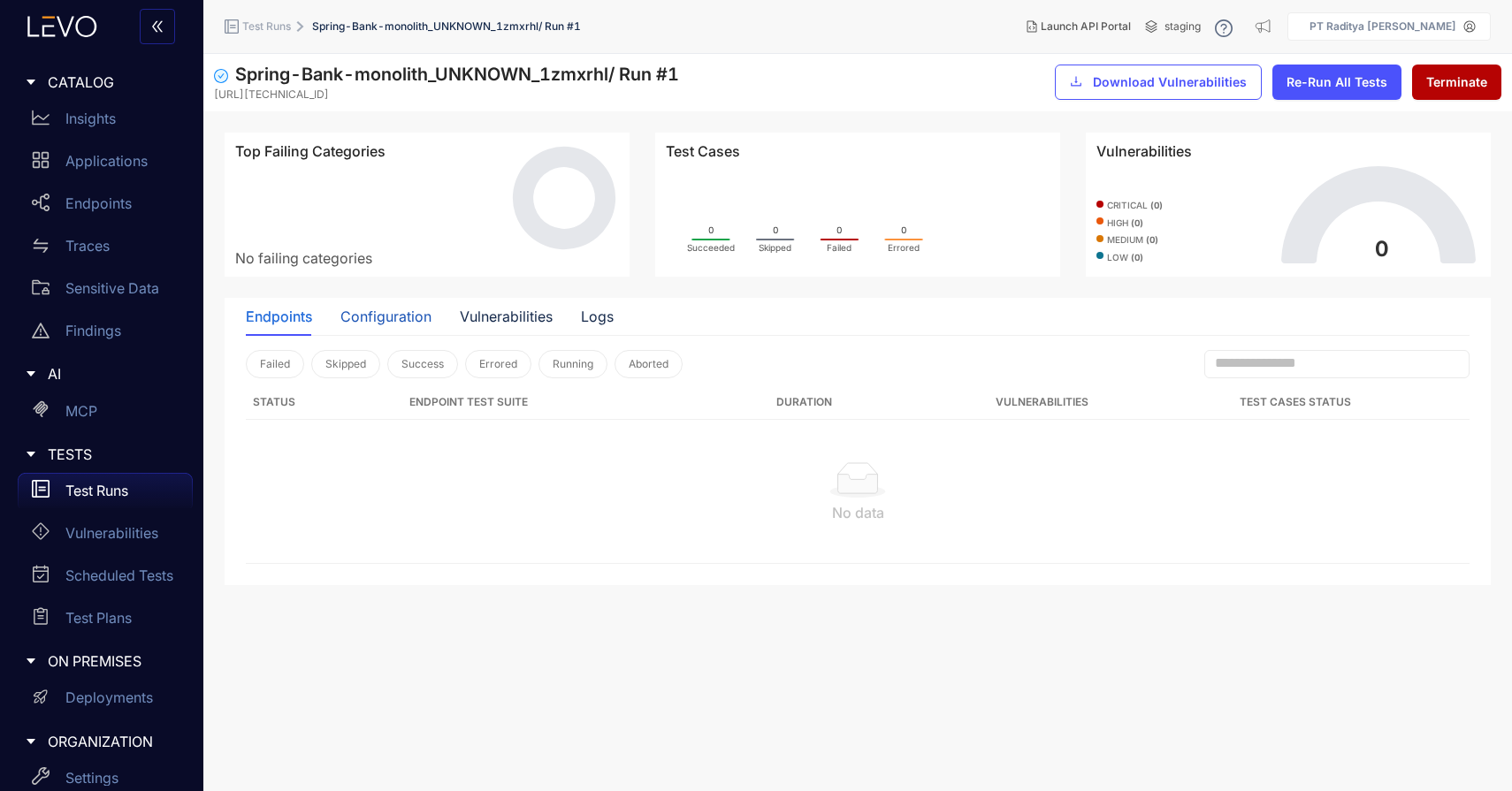
click at [373, 324] on div "Configuration" at bounding box center [387, 317] width 91 height 16
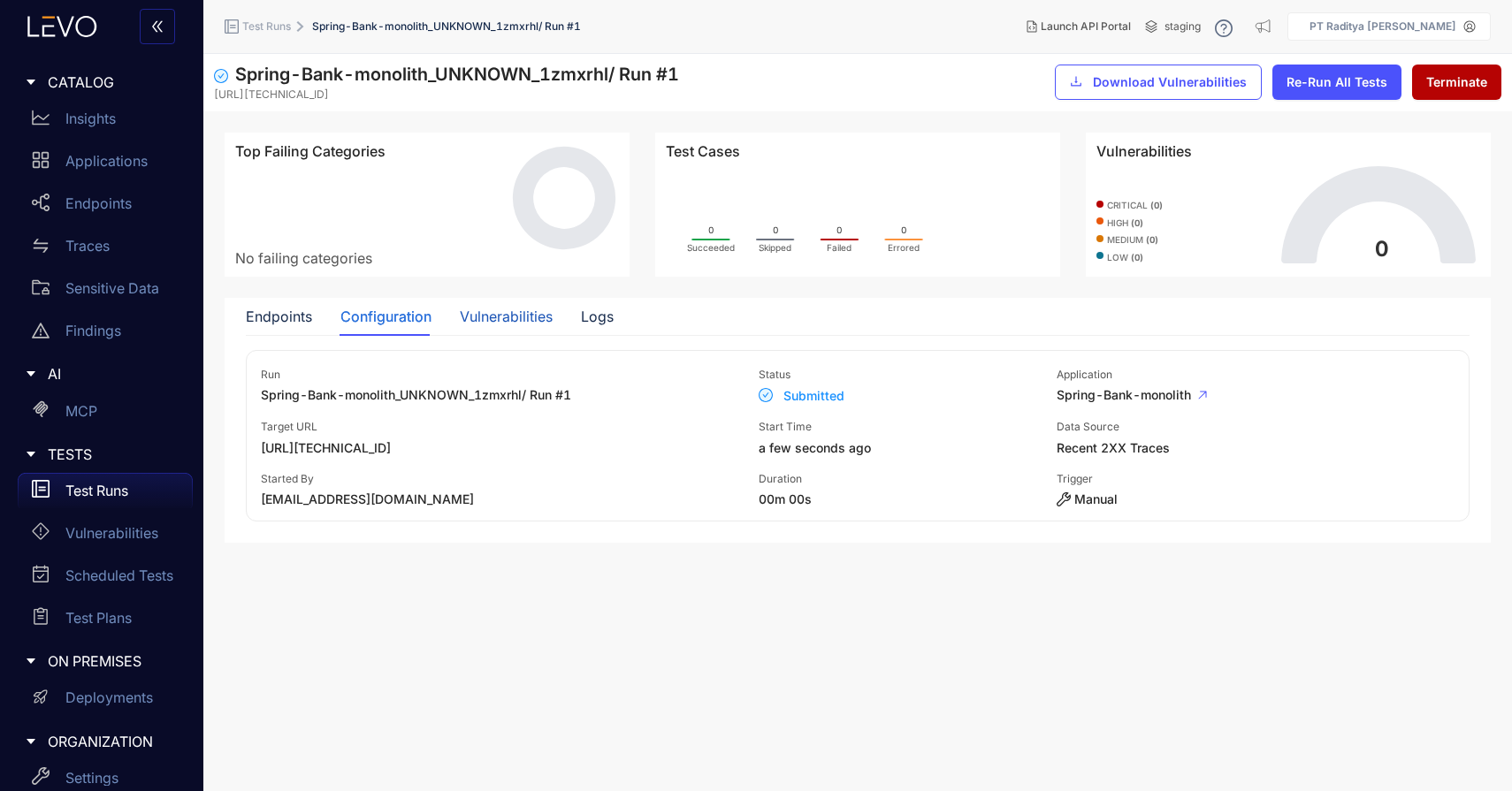
click at [501, 316] on div "Vulnerabilities" at bounding box center [507, 317] width 93 height 16
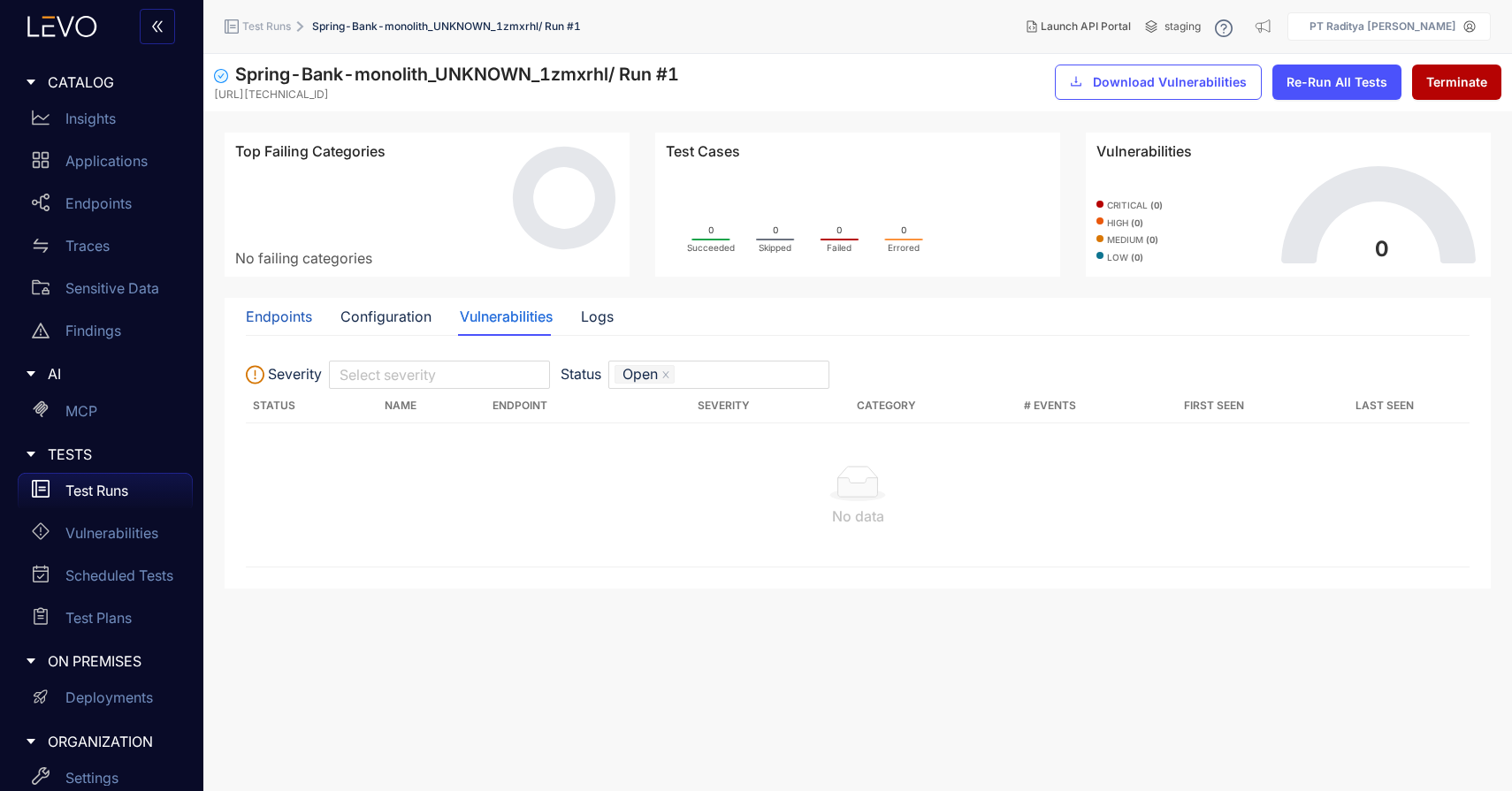
click at [306, 309] on div "Endpoints" at bounding box center [279, 317] width 66 height 16
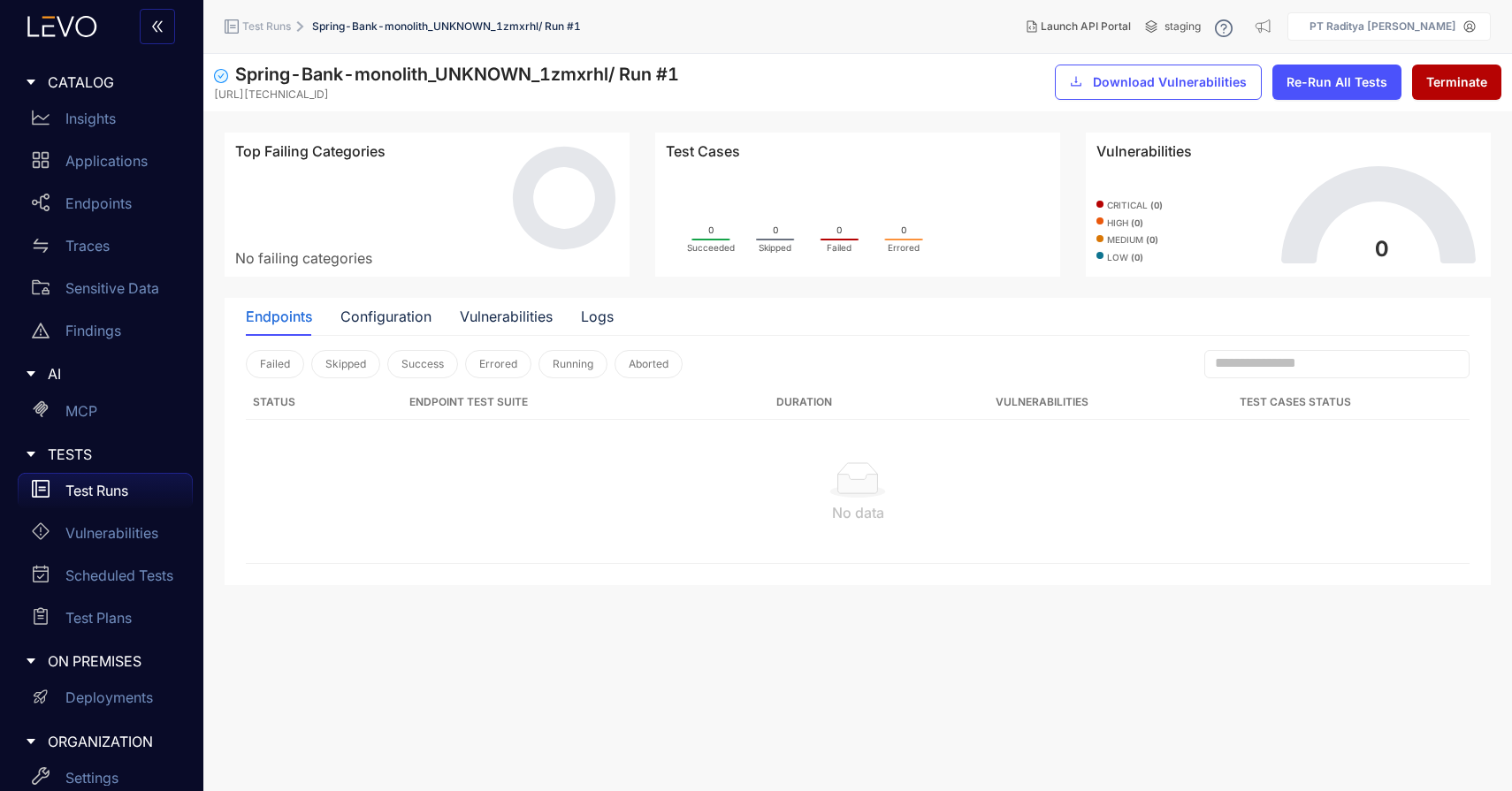
click at [93, 497] on p "Test Runs" at bounding box center [97, 491] width 63 height 16
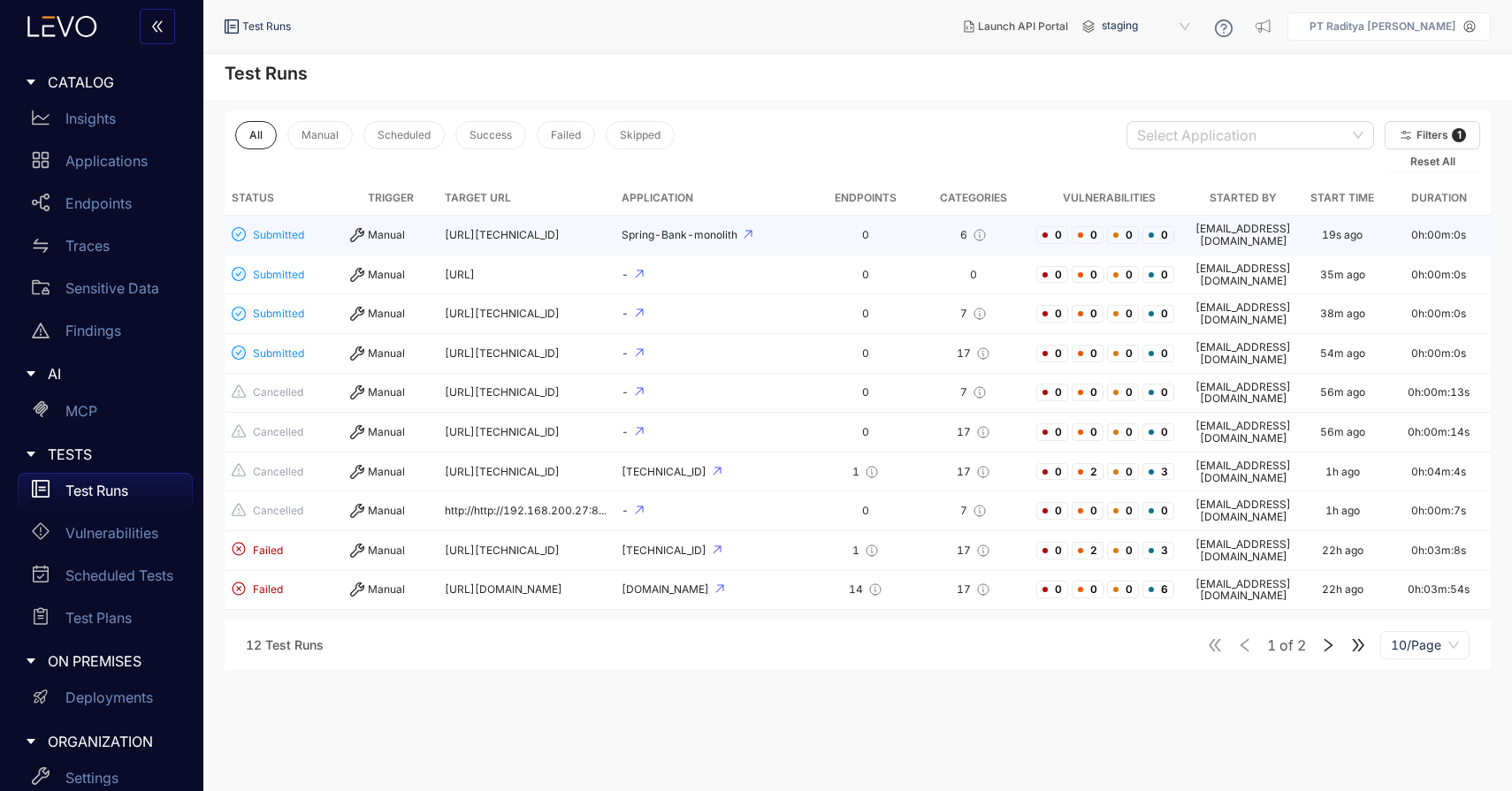
click at [945, 220] on td "6" at bounding box center [973, 236] width 111 height 39
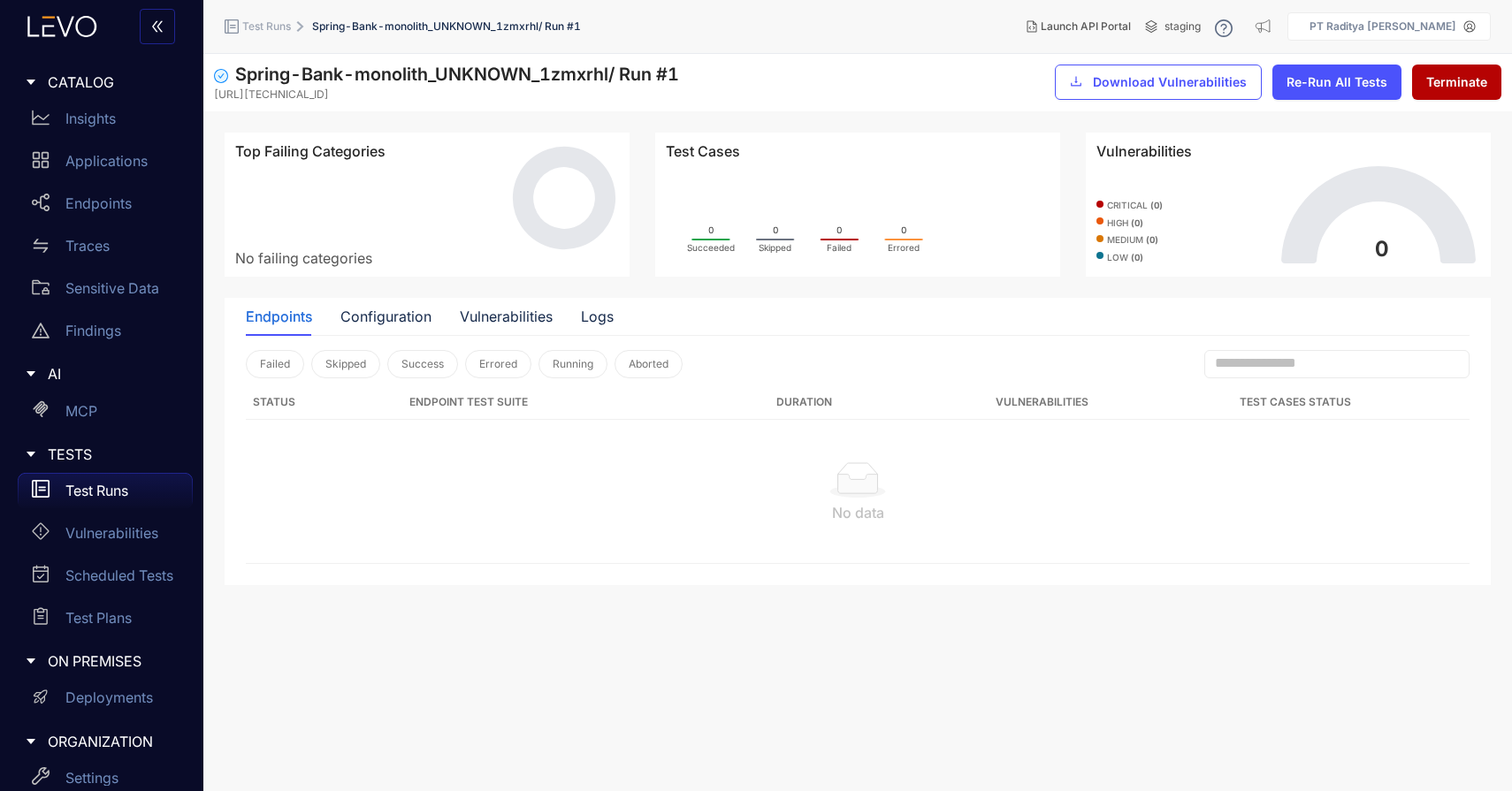
click at [133, 482] on div "Test Runs" at bounding box center [105, 490] width 175 height 35
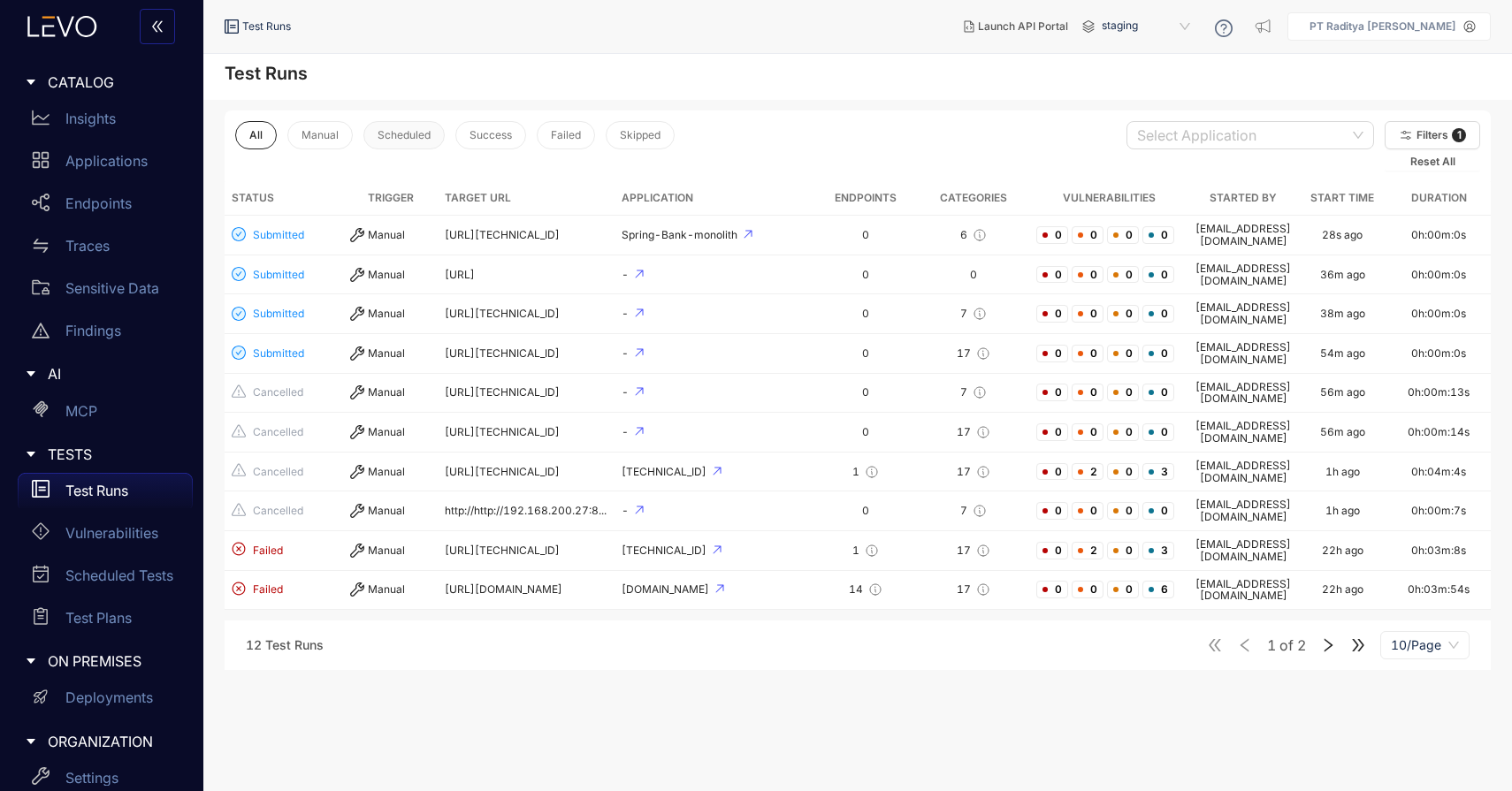
click at [399, 134] on span "Scheduled" at bounding box center [404, 135] width 53 height 13
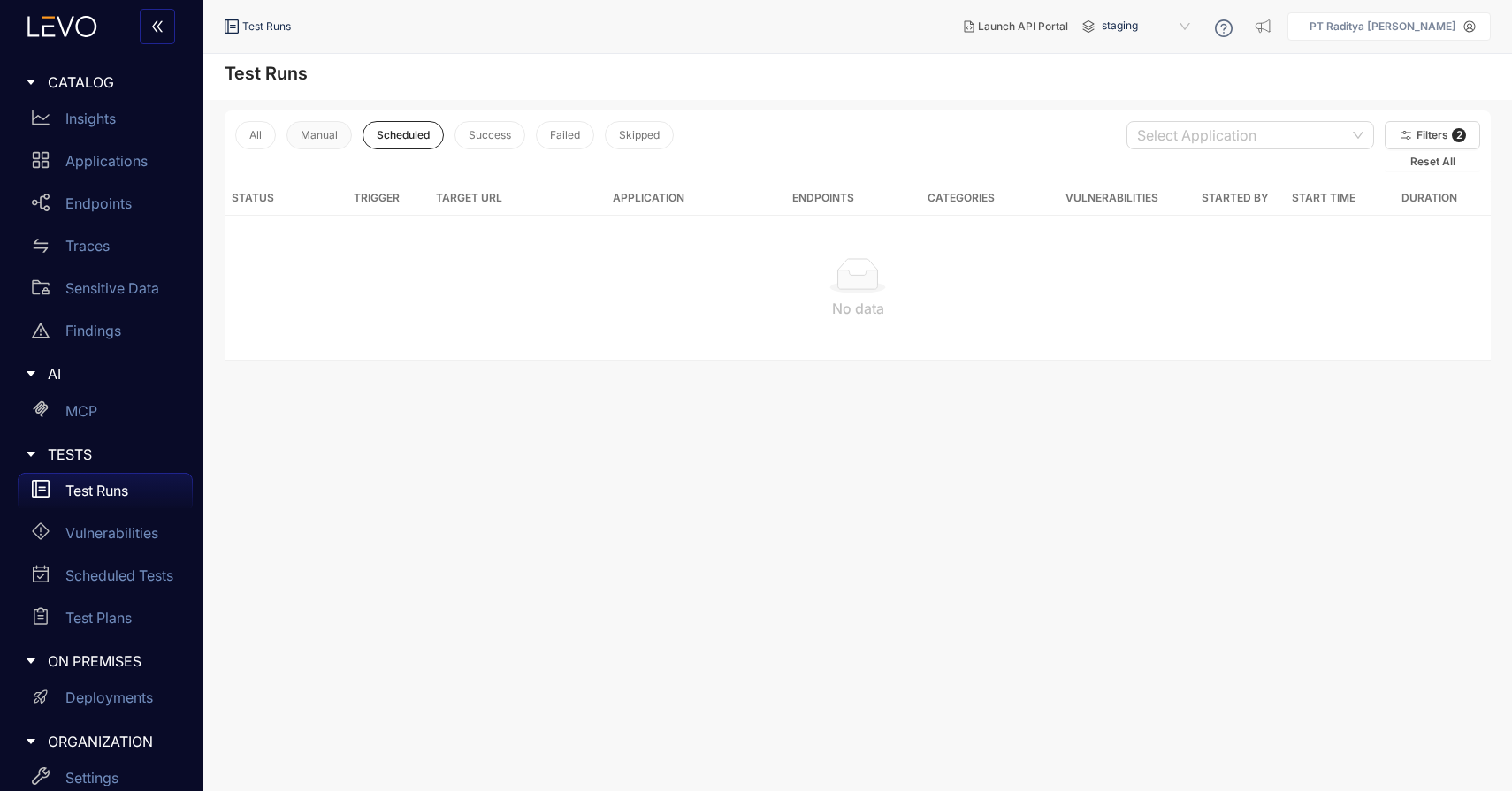
click at [323, 139] on span "Manual" at bounding box center [318, 135] width 37 height 13
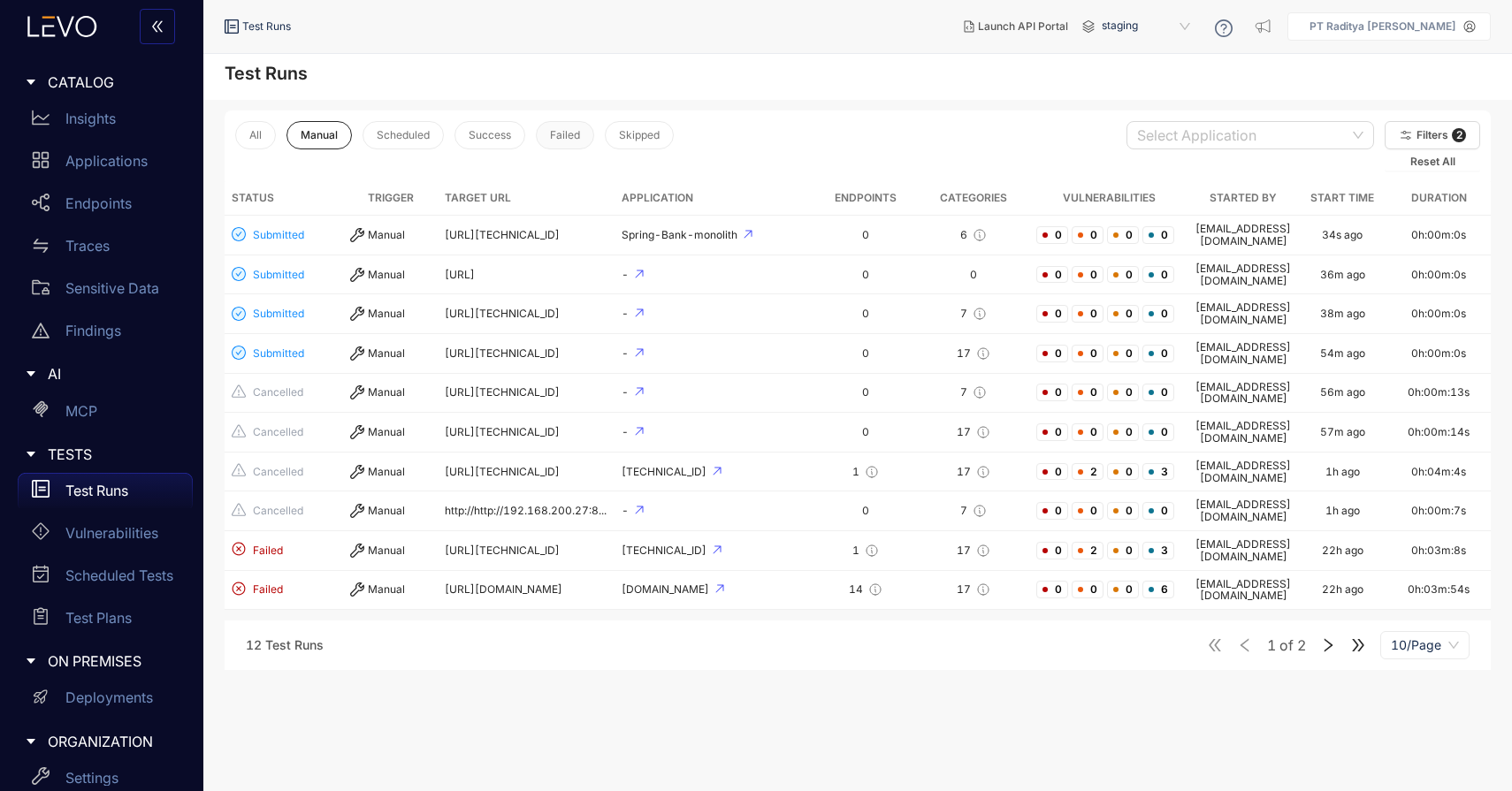
click at [549, 136] on button "Failed" at bounding box center [564, 135] width 58 height 29
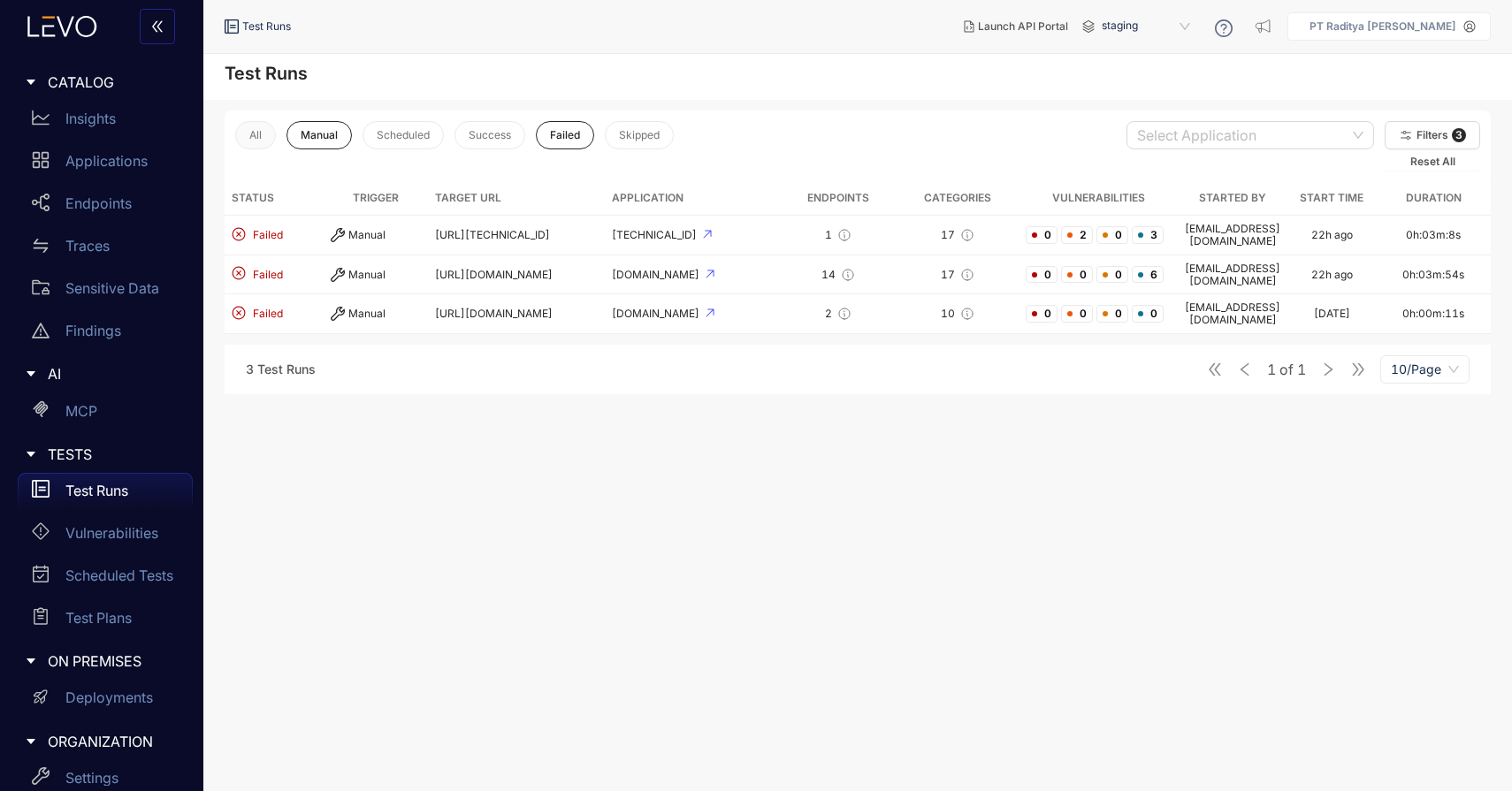
click at [266, 129] on button "All" at bounding box center [255, 135] width 40 height 29
click at [138, 555] on link "Vulnerabilities" at bounding box center [105, 536] width 175 height 42
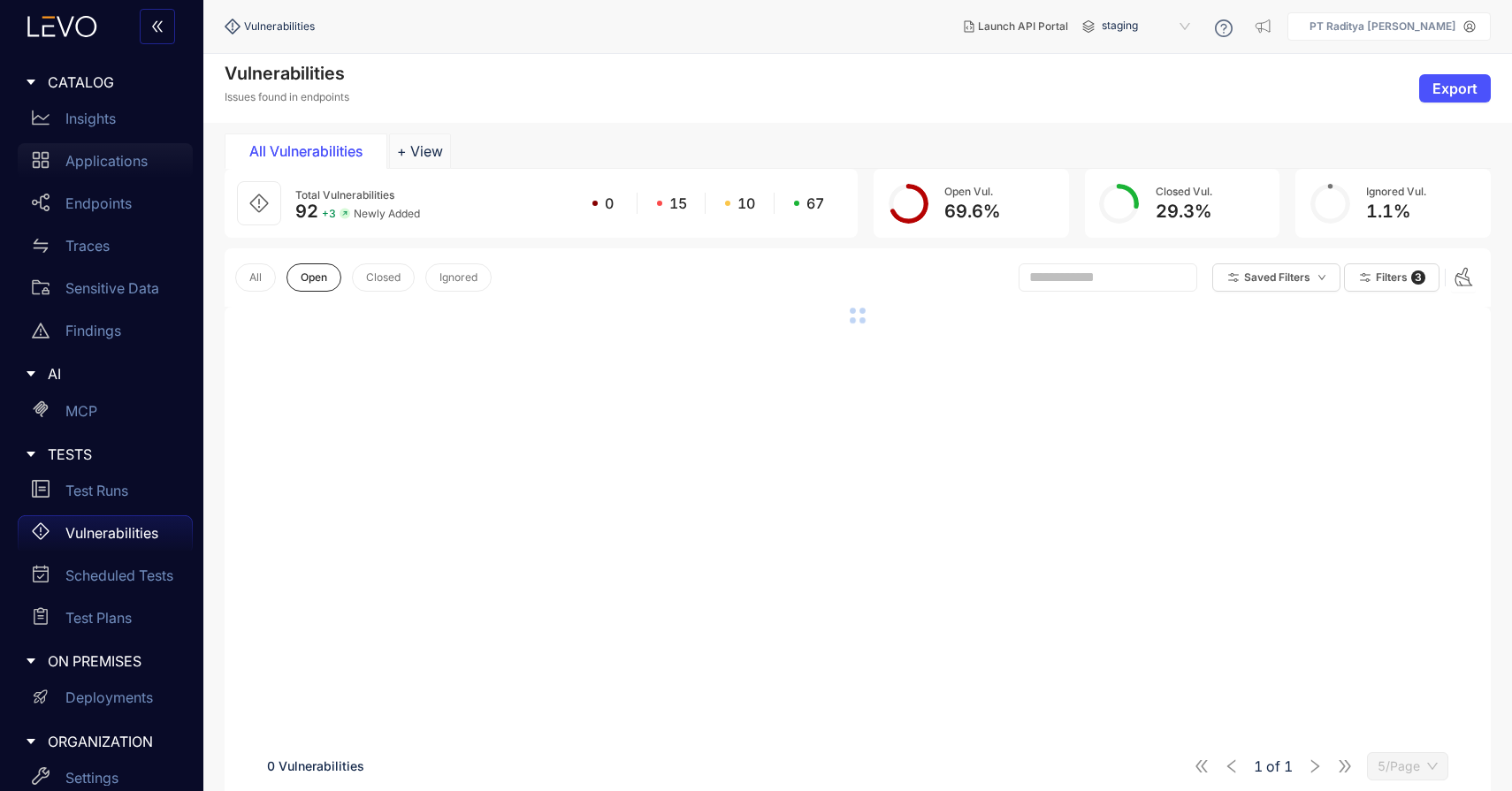
click at [115, 165] on p "Applications" at bounding box center [107, 161] width 83 height 16
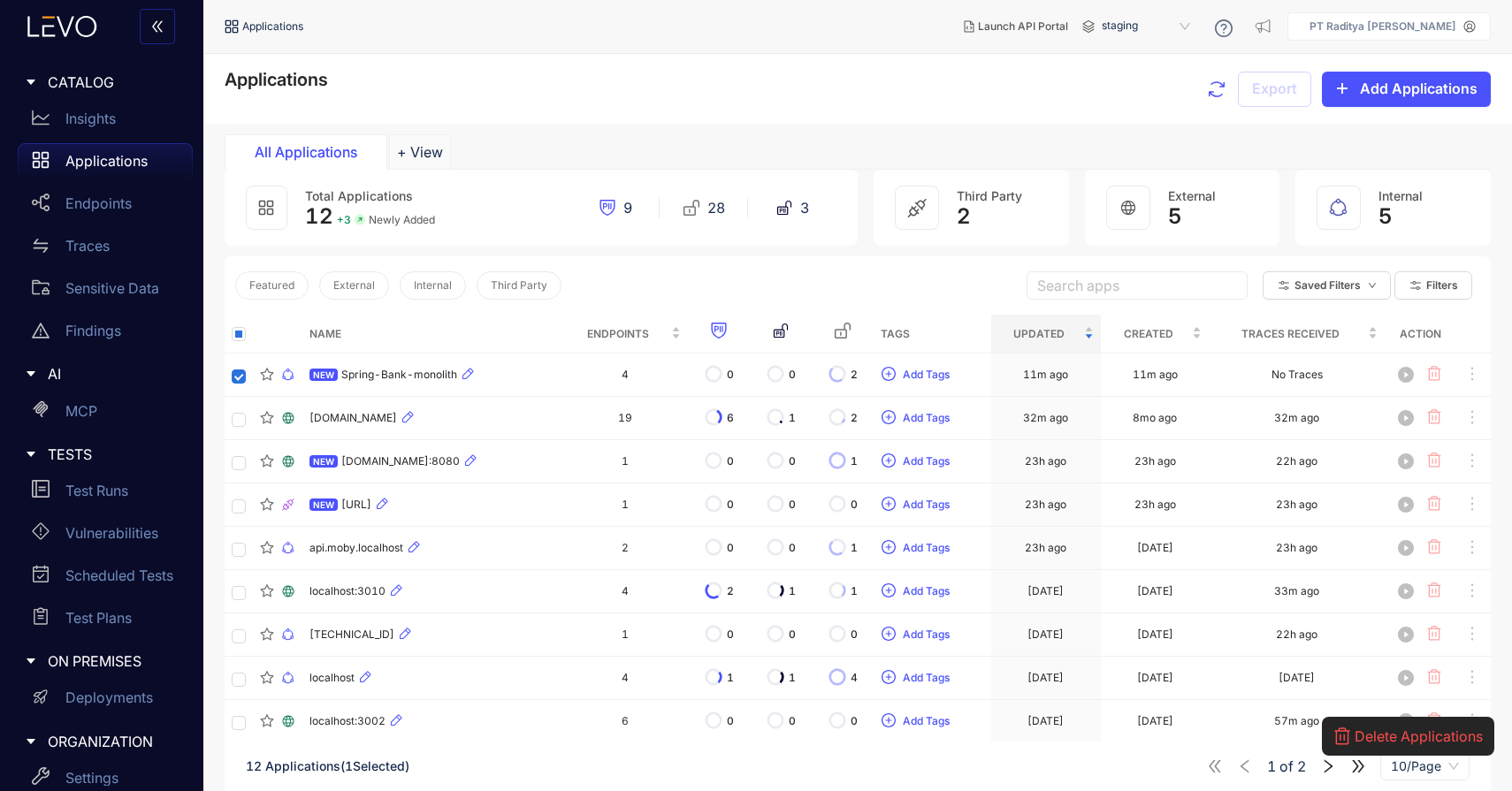
click at [1391, 724] on button "Delete Applications" at bounding box center [1408, 736] width 152 height 29
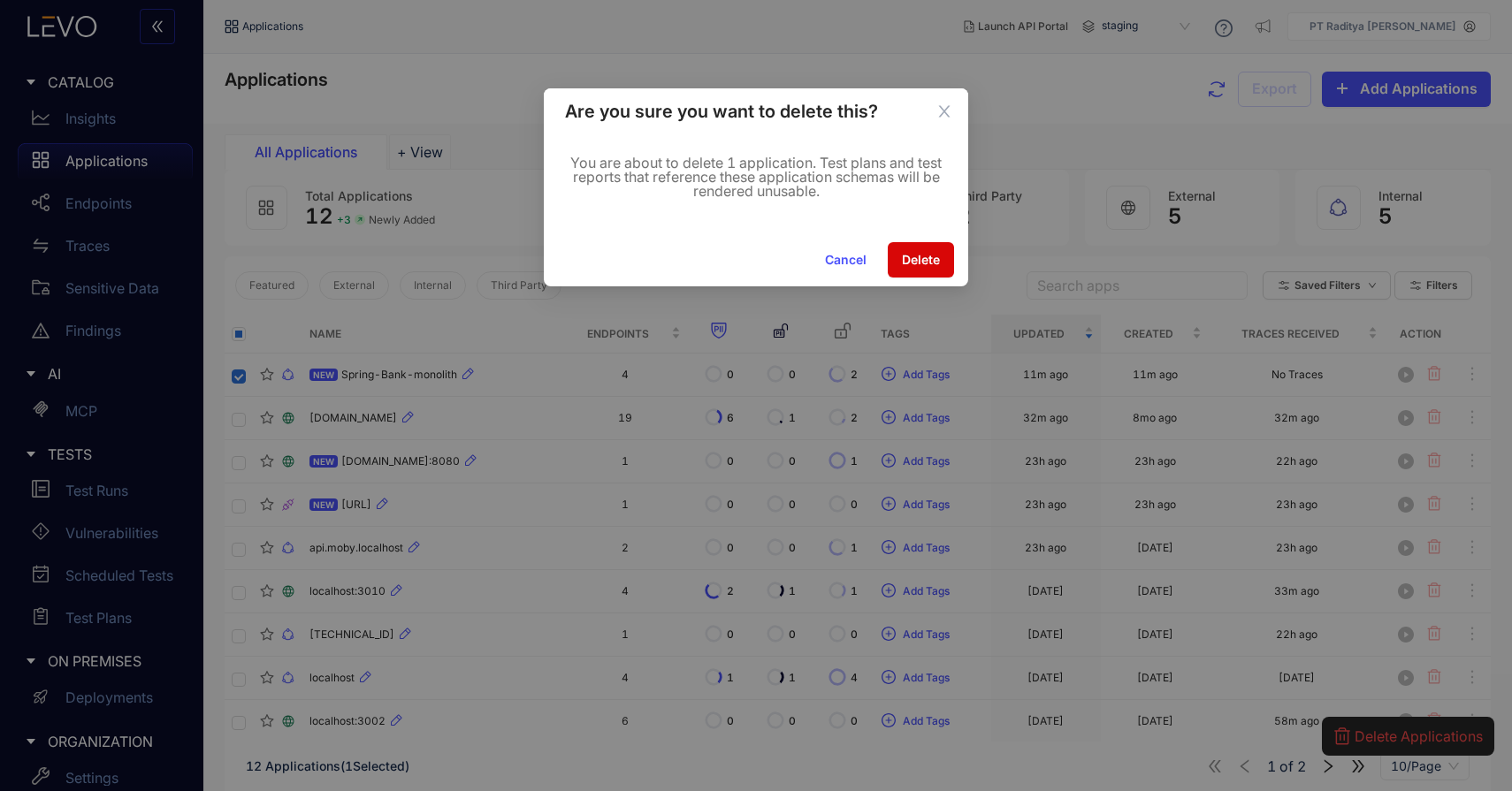
click at [910, 252] on button "Delete" at bounding box center [921, 259] width 66 height 35
